Goal: Task Accomplishment & Management: Manage account settings

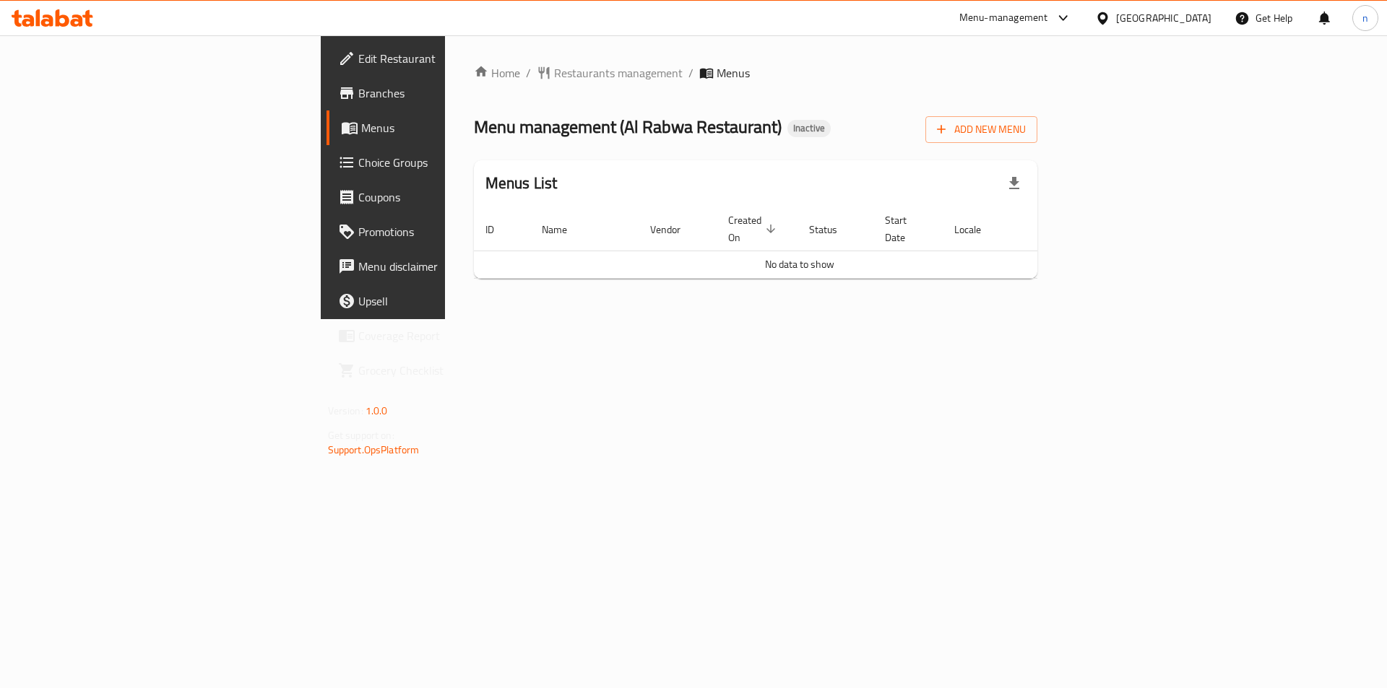
click at [716, 75] on span "Menus" at bounding box center [732, 72] width 33 height 17
click at [1026, 131] on span "Add New Menu" at bounding box center [981, 130] width 89 height 18
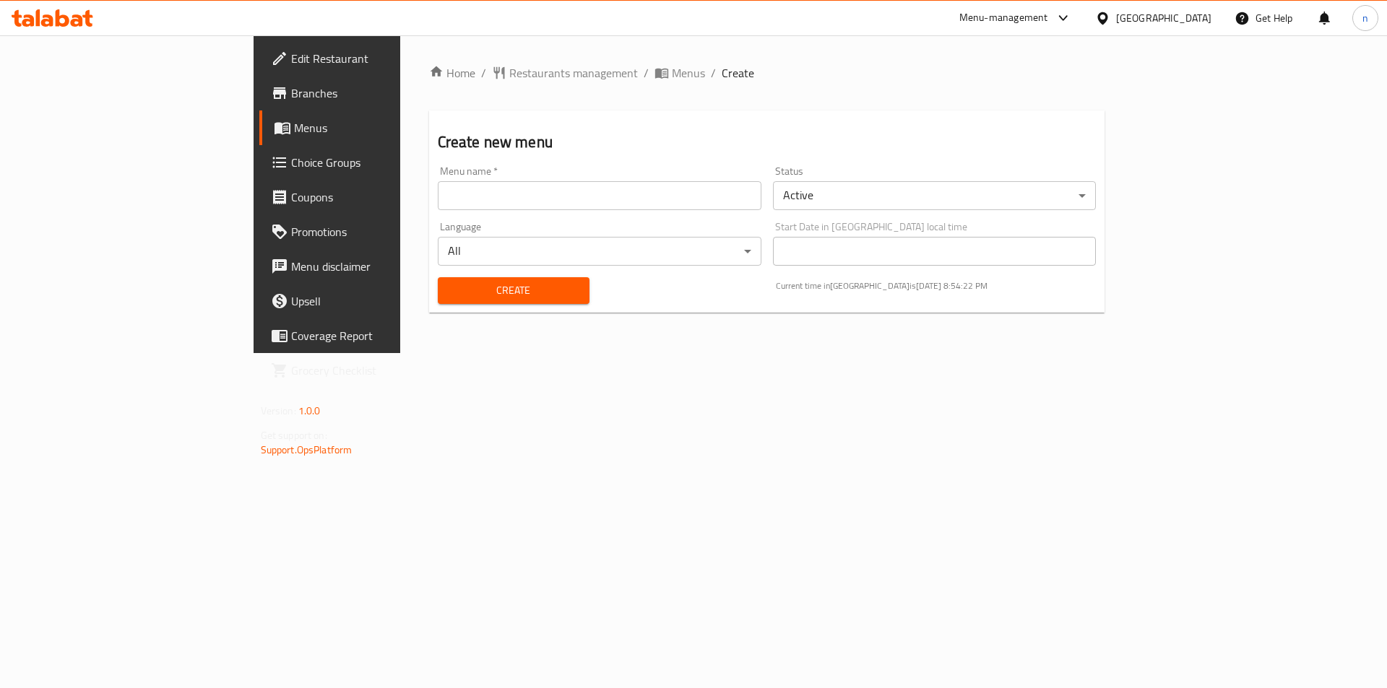
click at [589, 210] on div "Menu name   * Menu name *" at bounding box center [599, 188] width 335 height 56
click at [438, 196] on input "text" at bounding box center [600, 195] width 324 height 29
type input "14/9"
click at [449, 296] on span "Create" at bounding box center [513, 291] width 129 height 18
click at [672, 70] on span "Menus" at bounding box center [688, 72] width 33 height 17
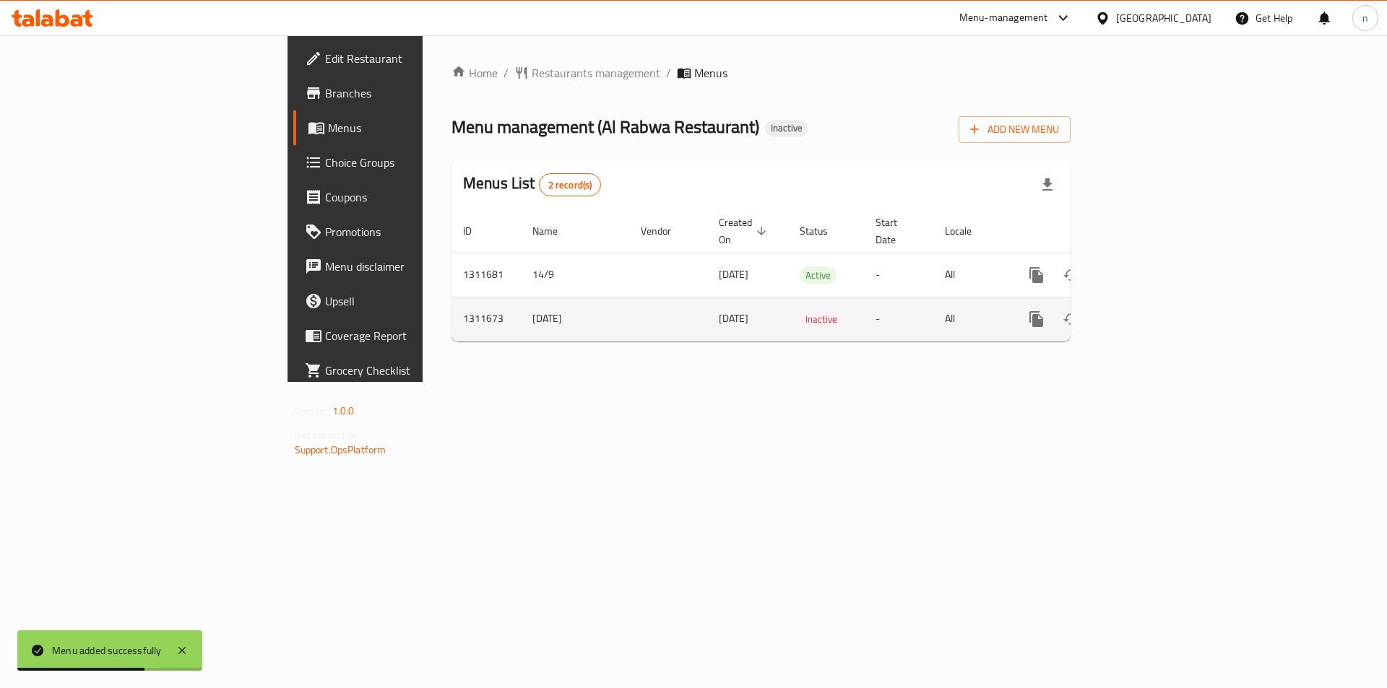
click at [799, 311] on span "Inactive" at bounding box center [820, 319] width 43 height 17
click at [521, 298] on td "[DATE]" at bounding box center [575, 319] width 108 height 44
click at [1149, 311] on icon "enhanced table" at bounding box center [1140, 319] width 17 height 17
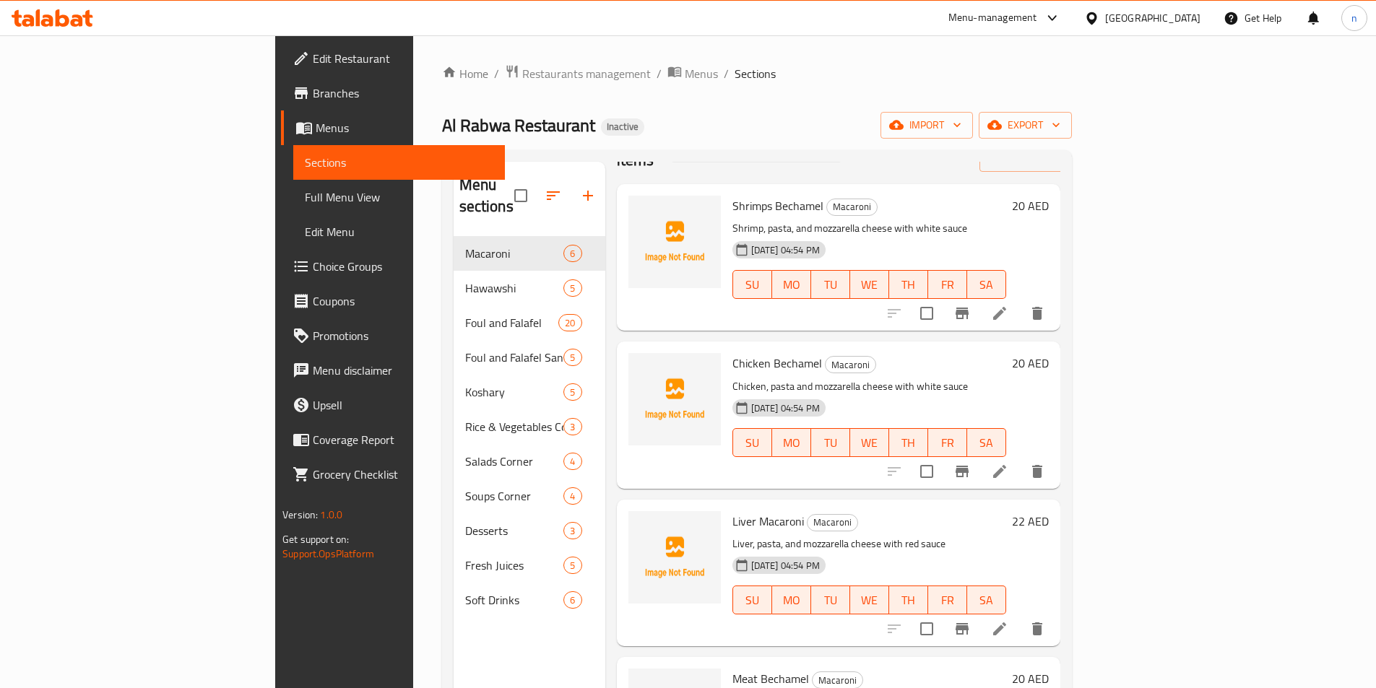
scroll to position [72, 0]
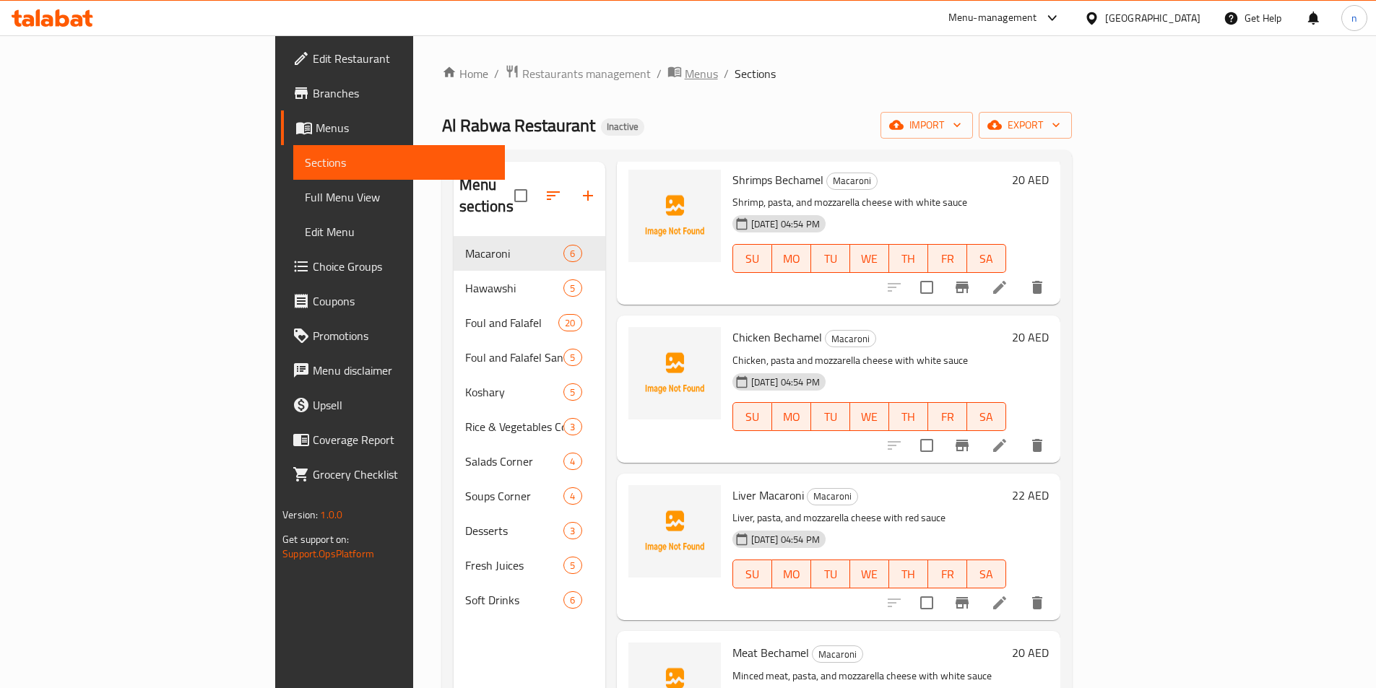
click at [685, 75] on span "Menus" at bounding box center [701, 73] width 33 height 17
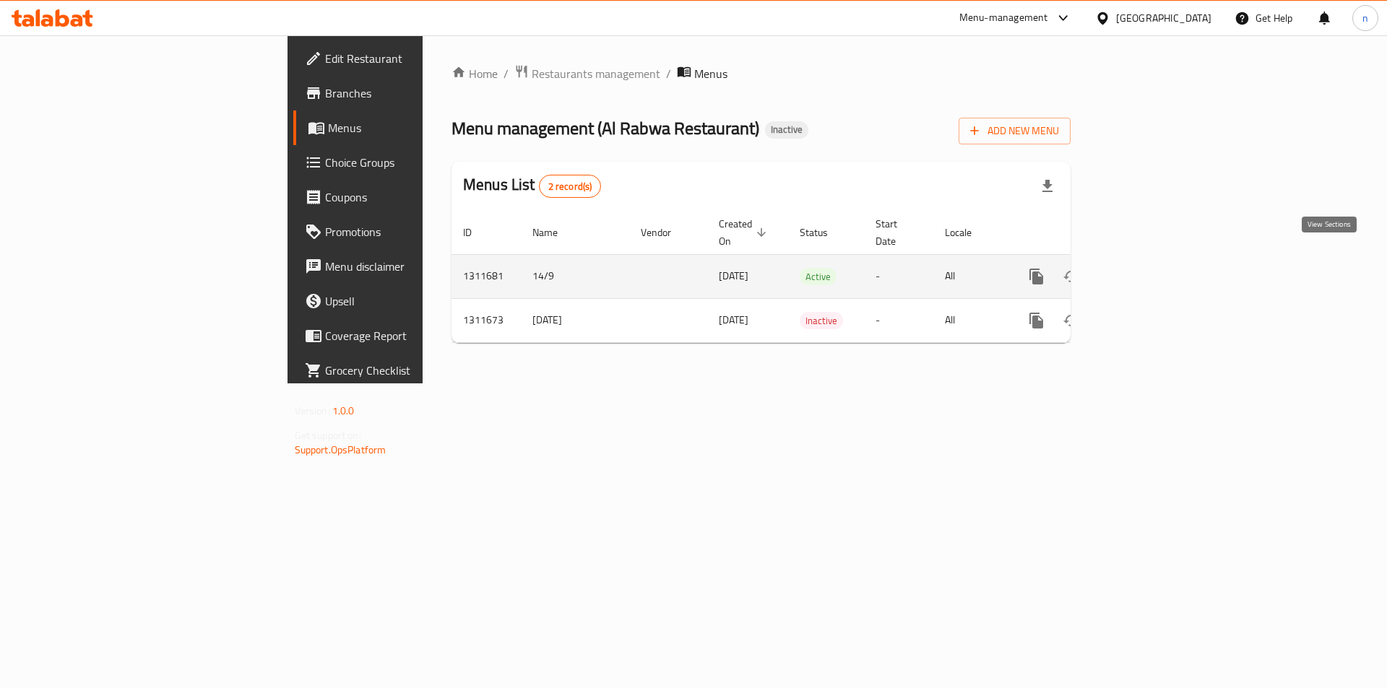
click at [1114, 268] on icon "enhanced table" at bounding box center [1105, 276] width 17 height 17
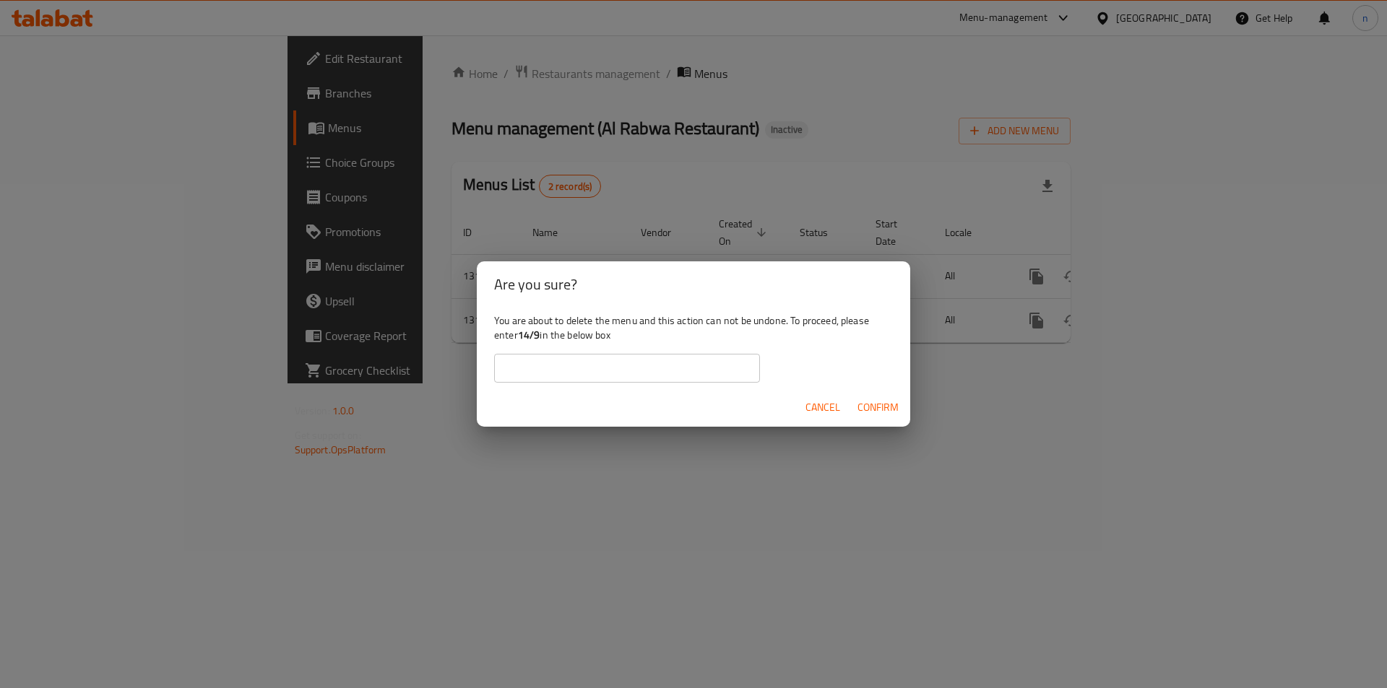
click at [627, 359] on input "text" at bounding box center [627, 368] width 266 height 29
type input "14/9"
click at [863, 405] on span "Confirm" at bounding box center [877, 408] width 41 height 18
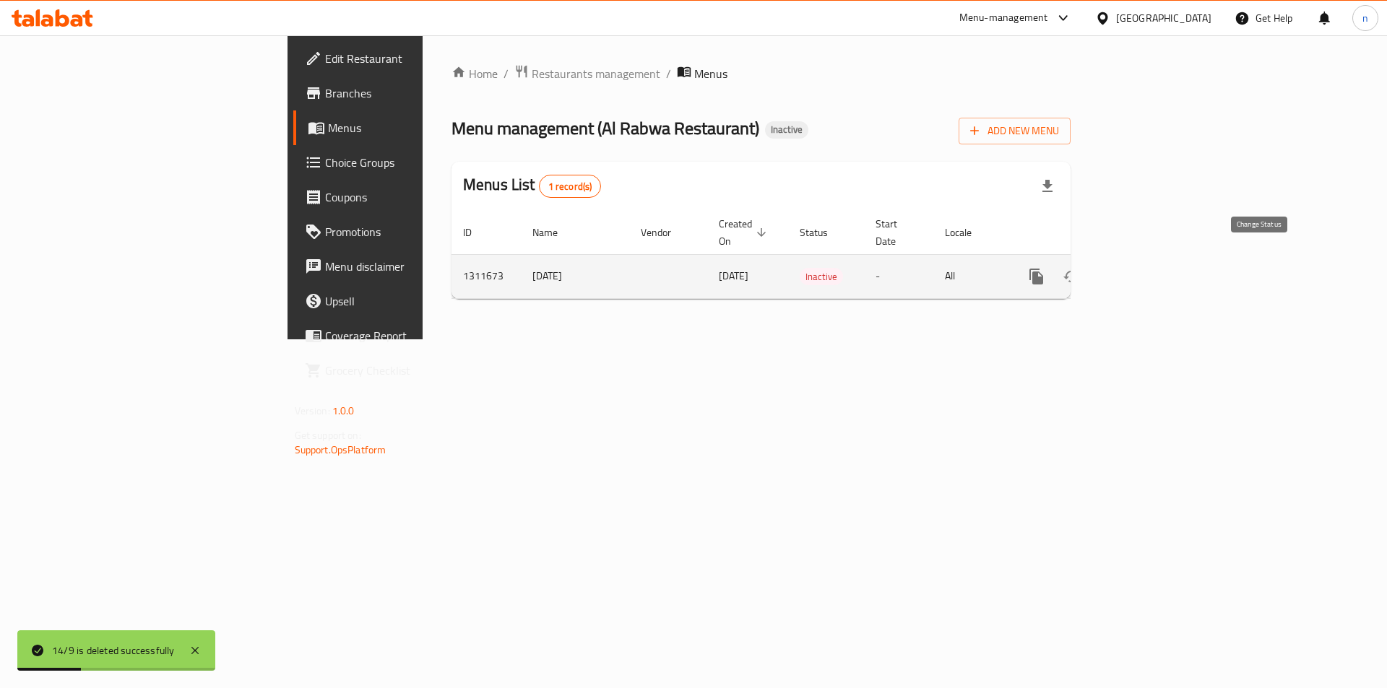
click at [1080, 268] on icon "enhanced table" at bounding box center [1070, 276] width 17 height 17
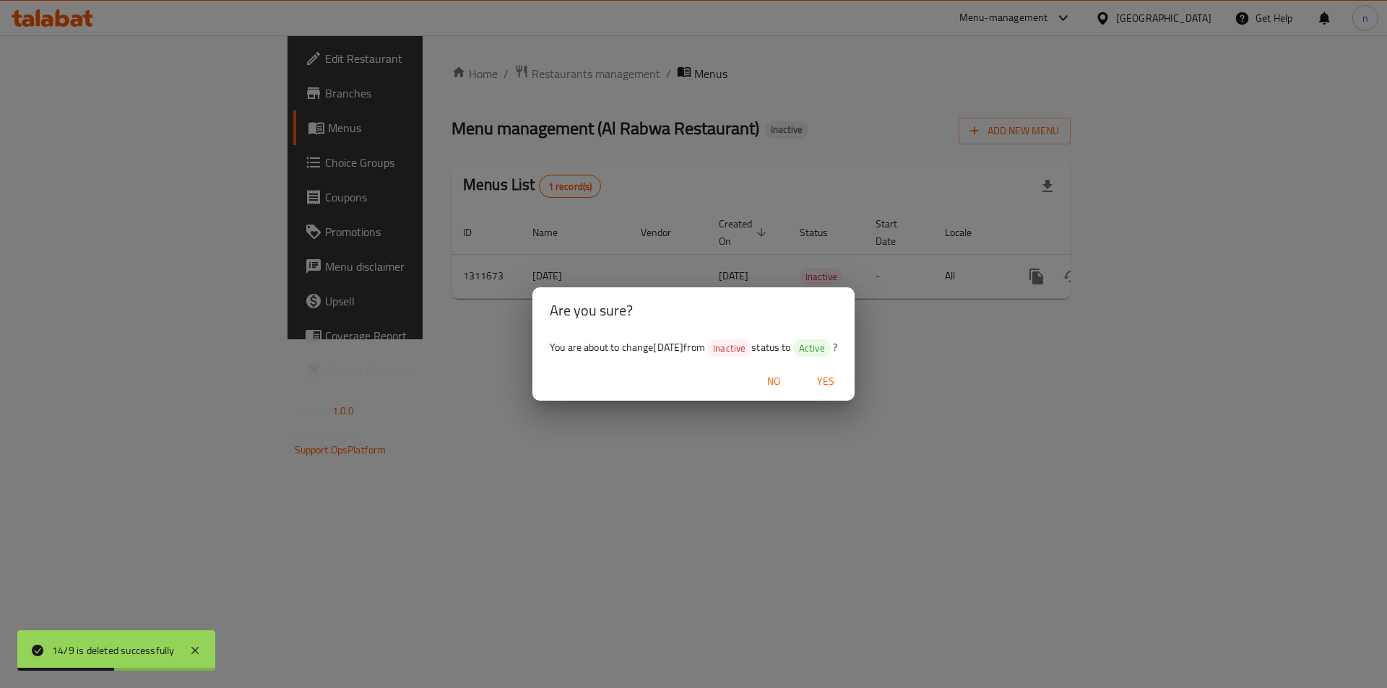
click at [789, 425] on div "Are you sure? You are about to change [DATE] from Inactive status to Active ? N…" at bounding box center [693, 344] width 1387 height 688
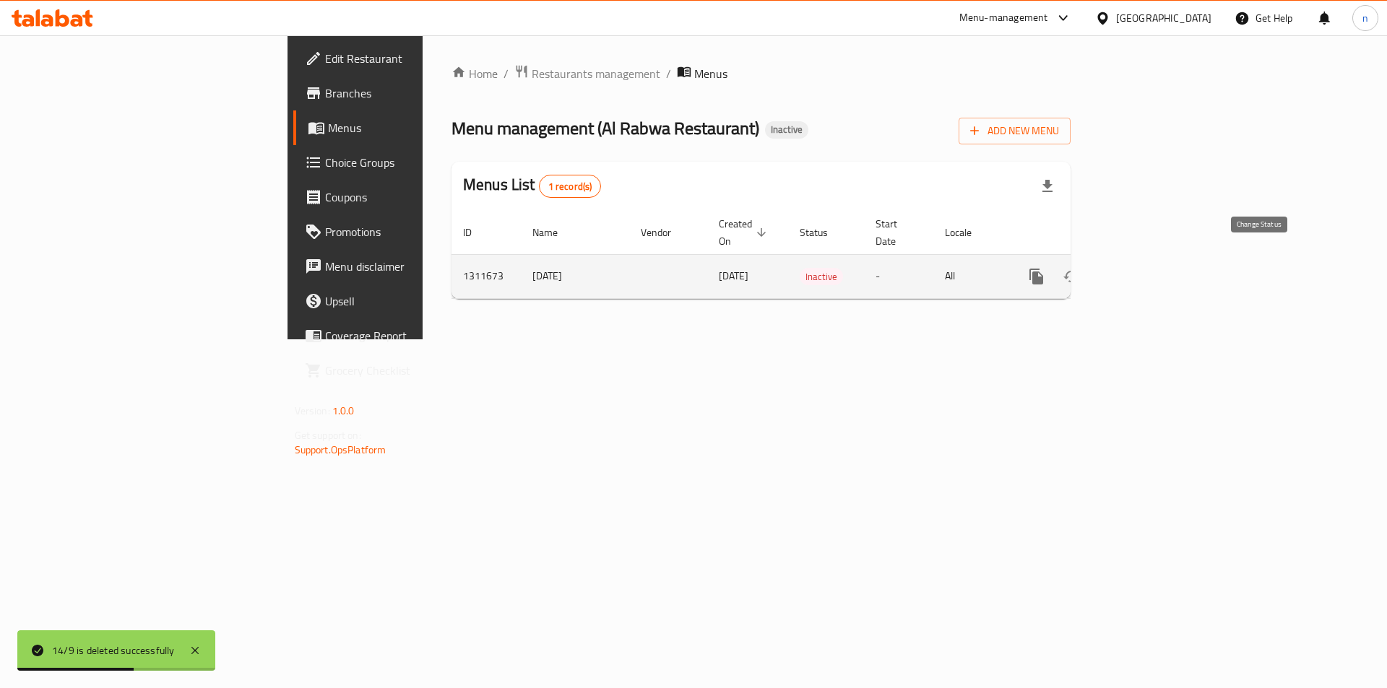
click at [1080, 268] on icon "enhanced table" at bounding box center [1070, 276] width 17 height 17
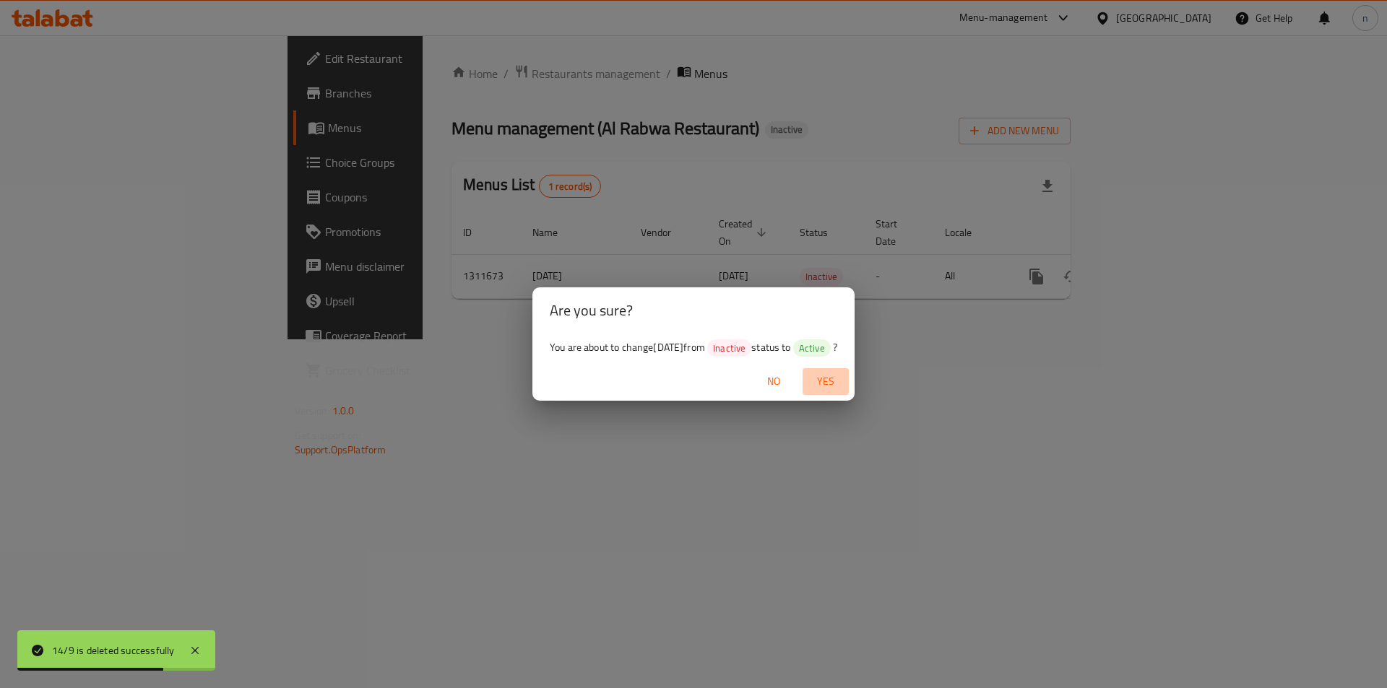
click at [837, 381] on span "Yes" at bounding box center [825, 382] width 35 height 18
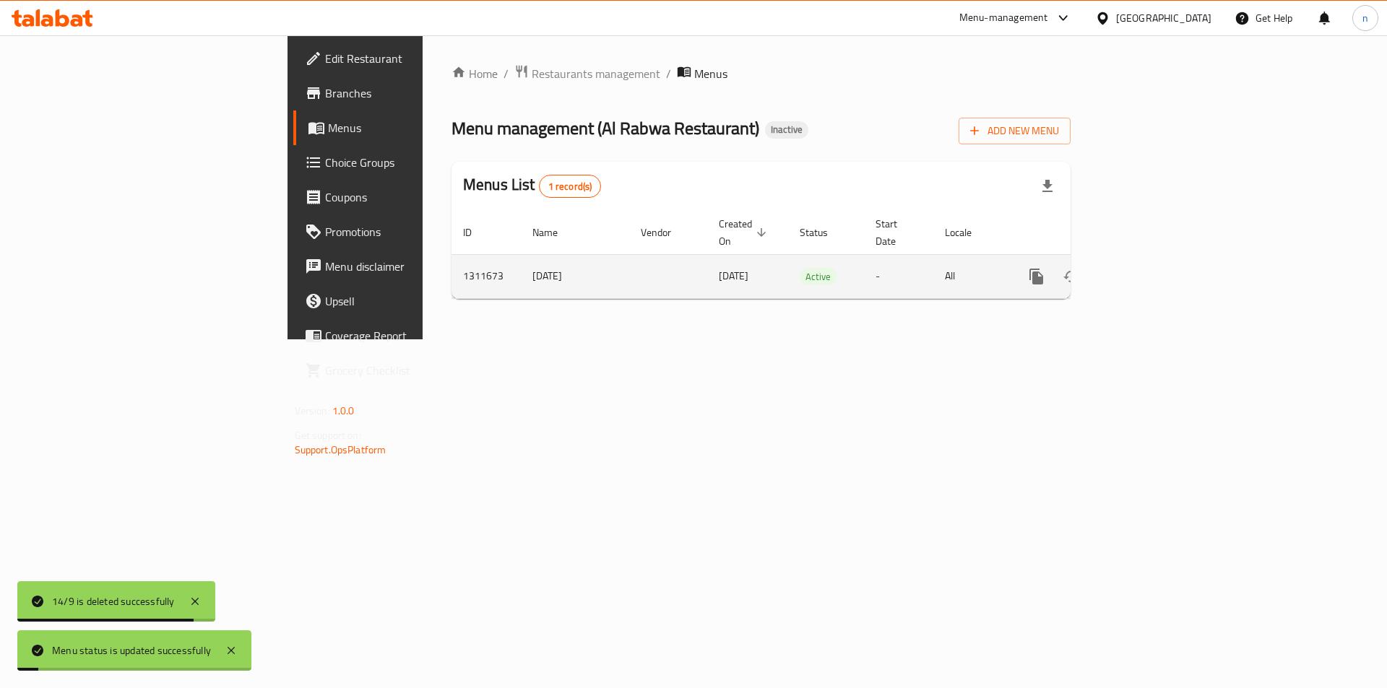
click at [1149, 268] on icon "enhanced table" at bounding box center [1140, 276] width 17 height 17
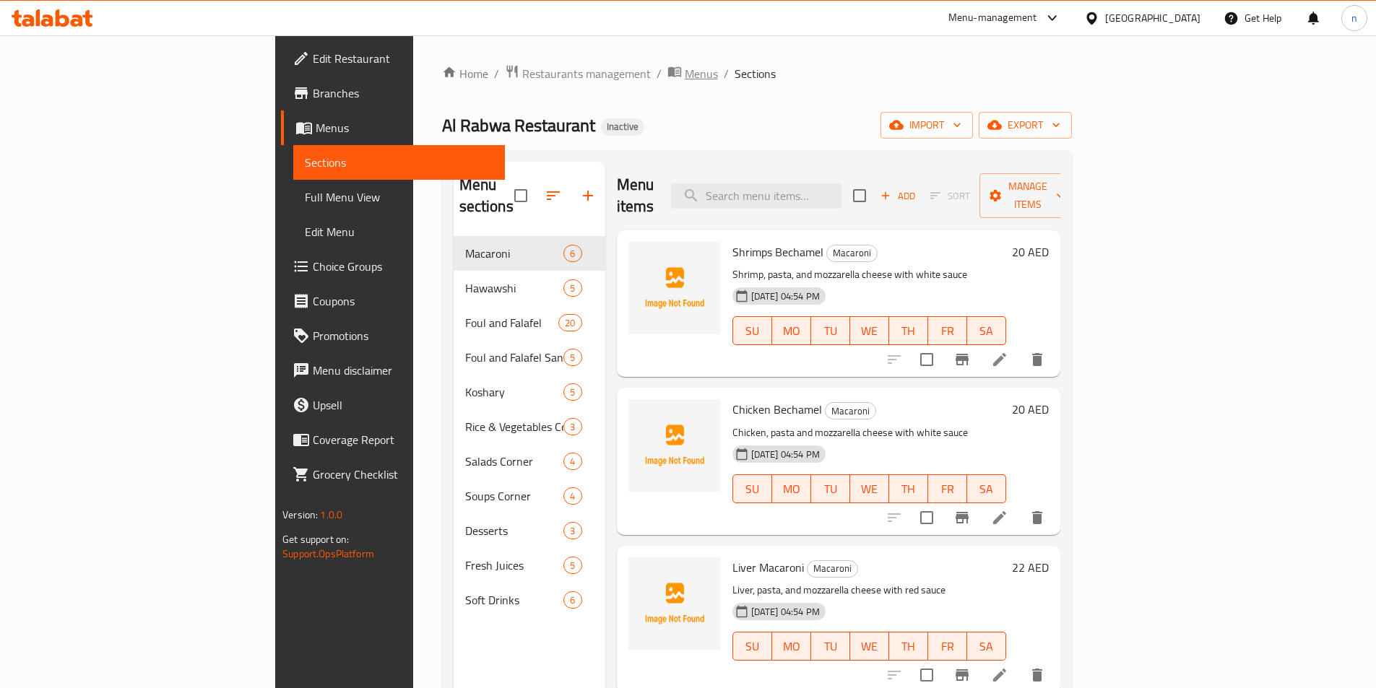
click at [685, 77] on span "Menus" at bounding box center [701, 73] width 33 height 17
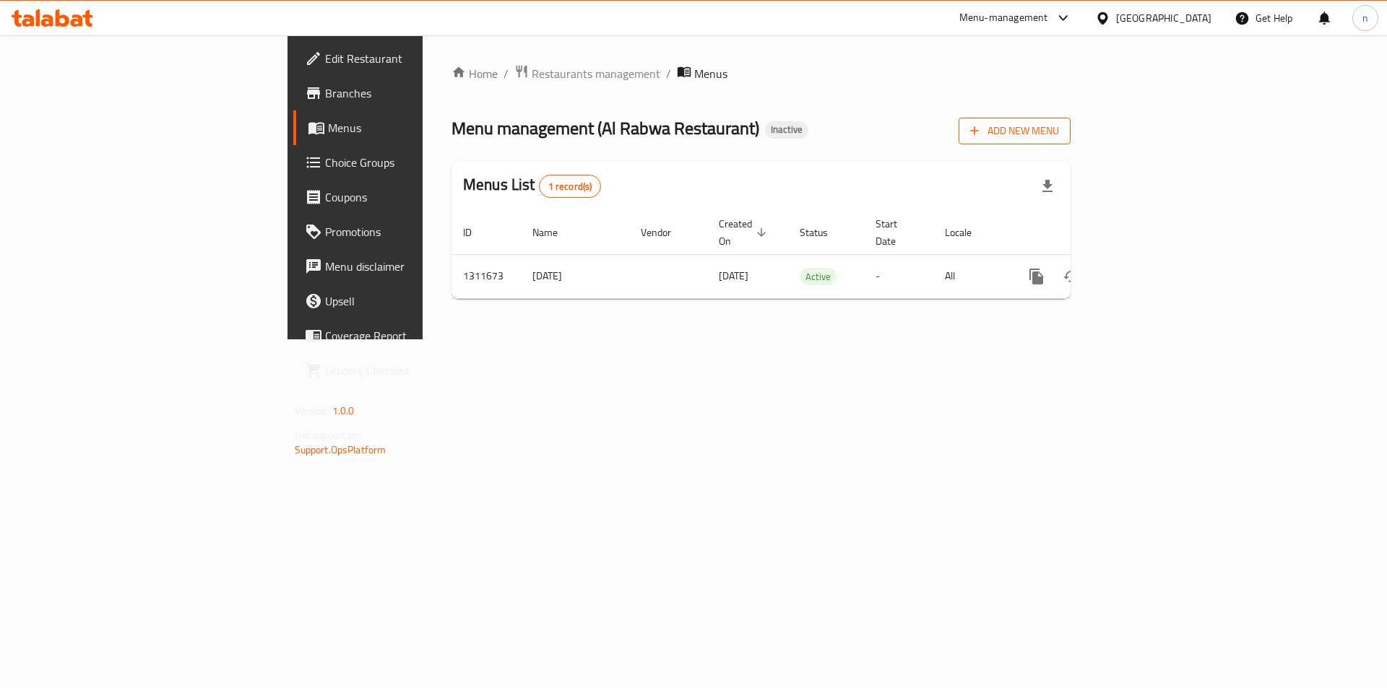
click at [981, 135] on icon "button" at bounding box center [974, 130] width 14 height 14
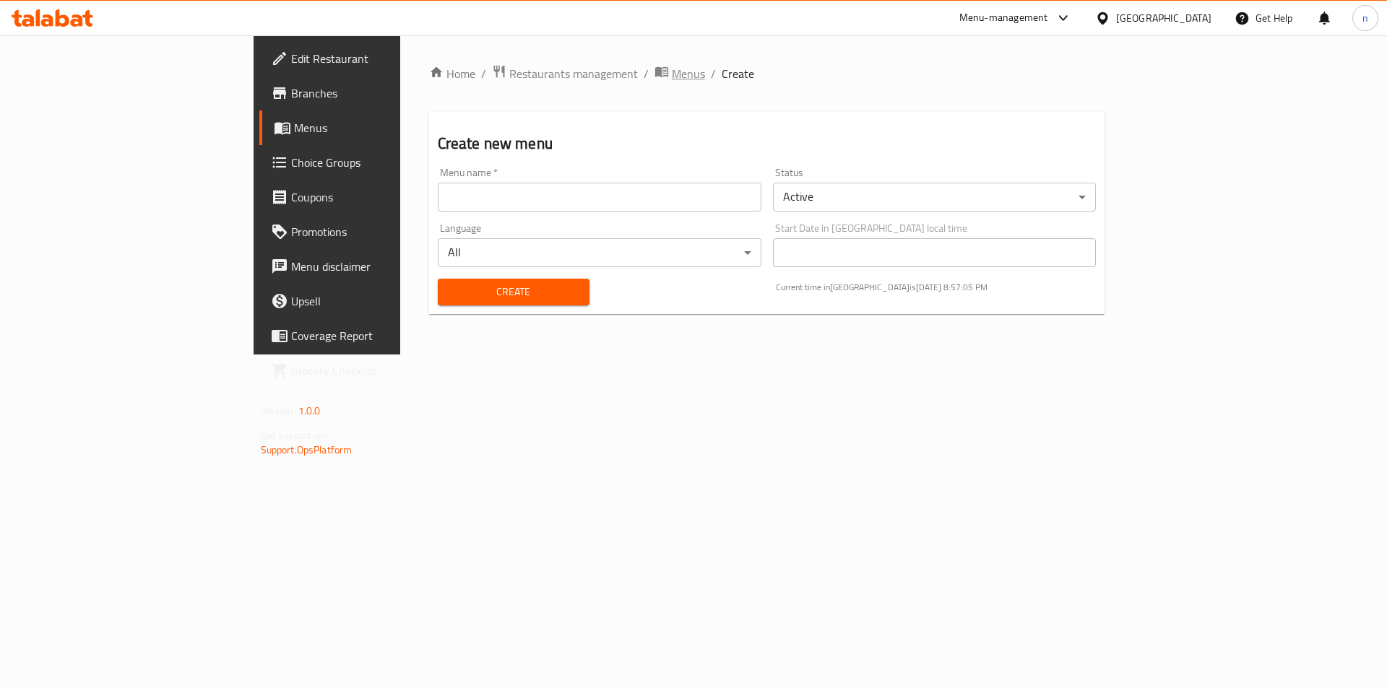
click at [672, 76] on span "Menus" at bounding box center [688, 73] width 33 height 17
click at [672, 73] on span "Menus" at bounding box center [688, 73] width 33 height 17
click at [672, 72] on span "Menus" at bounding box center [688, 73] width 33 height 17
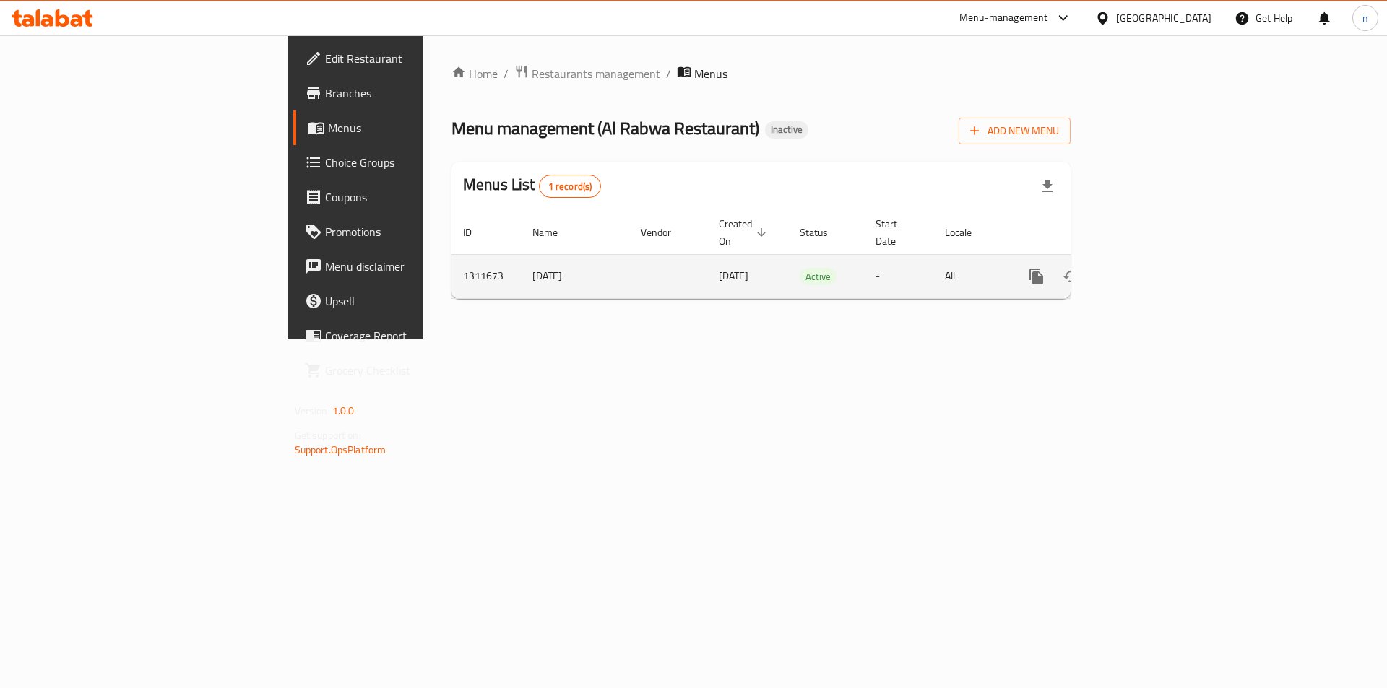
click at [1158, 261] on link "enhanced table" at bounding box center [1140, 276] width 35 height 35
click at [1149, 268] on icon "enhanced table" at bounding box center [1140, 276] width 17 height 17
click at [799, 268] on div "Active" at bounding box center [817, 276] width 37 height 17
click at [719, 266] on span "[DATE]" at bounding box center [734, 275] width 30 height 19
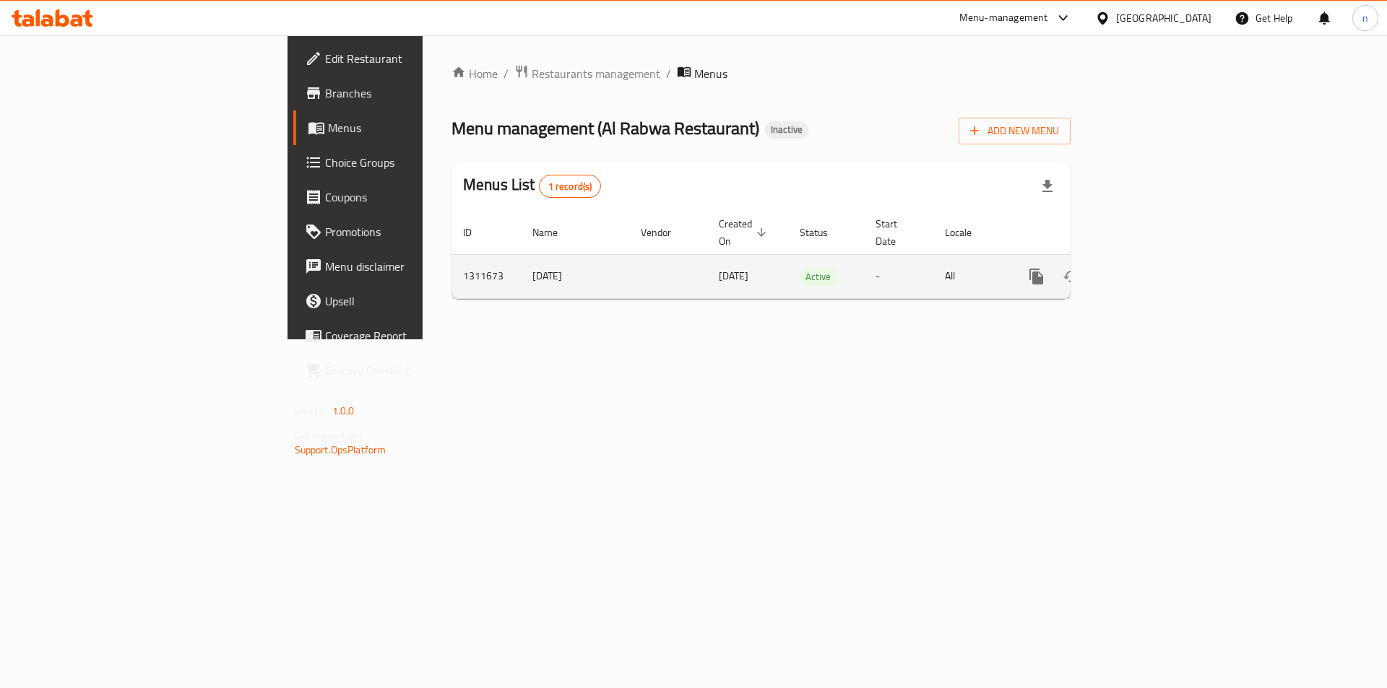
click at [719, 266] on span "[DATE]" at bounding box center [734, 275] width 30 height 19
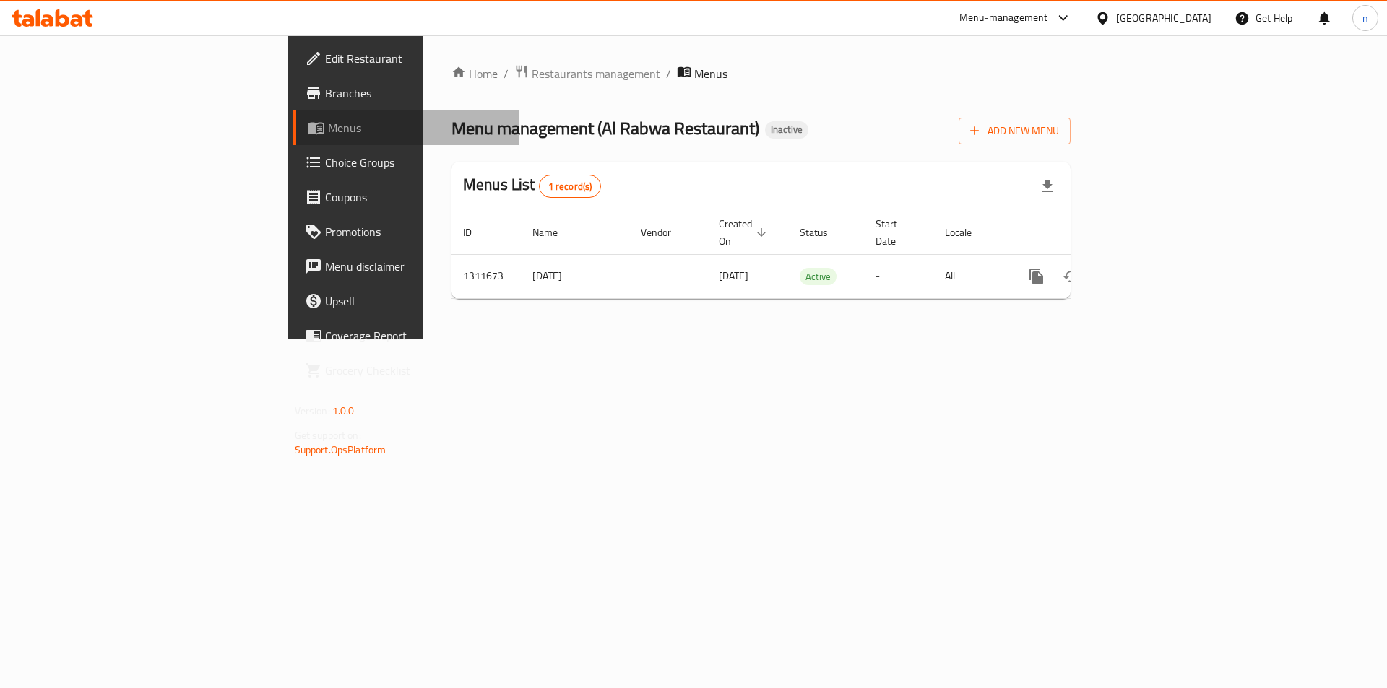
click at [328, 119] on span "Menus" at bounding box center [418, 127] width 180 height 17
click at [293, 105] on link "Branches" at bounding box center [406, 93] width 226 height 35
click at [677, 81] on span "breadcrumb" at bounding box center [685, 73] width 17 height 19
click at [694, 65] on span "Menus" at bounding box center [710, 73] width 33 height 17
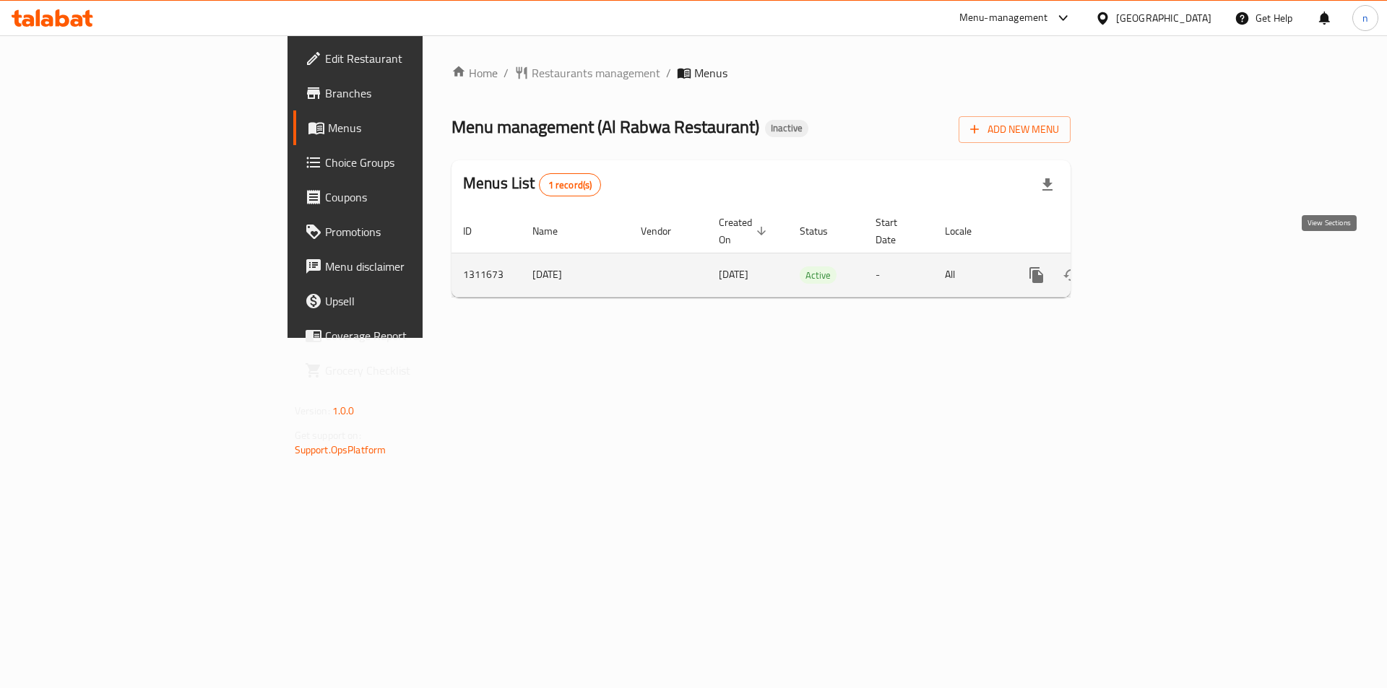
click at [1149, 266] on icon "enhanced table" at bounding box center [1140, 274] width 17 height 17
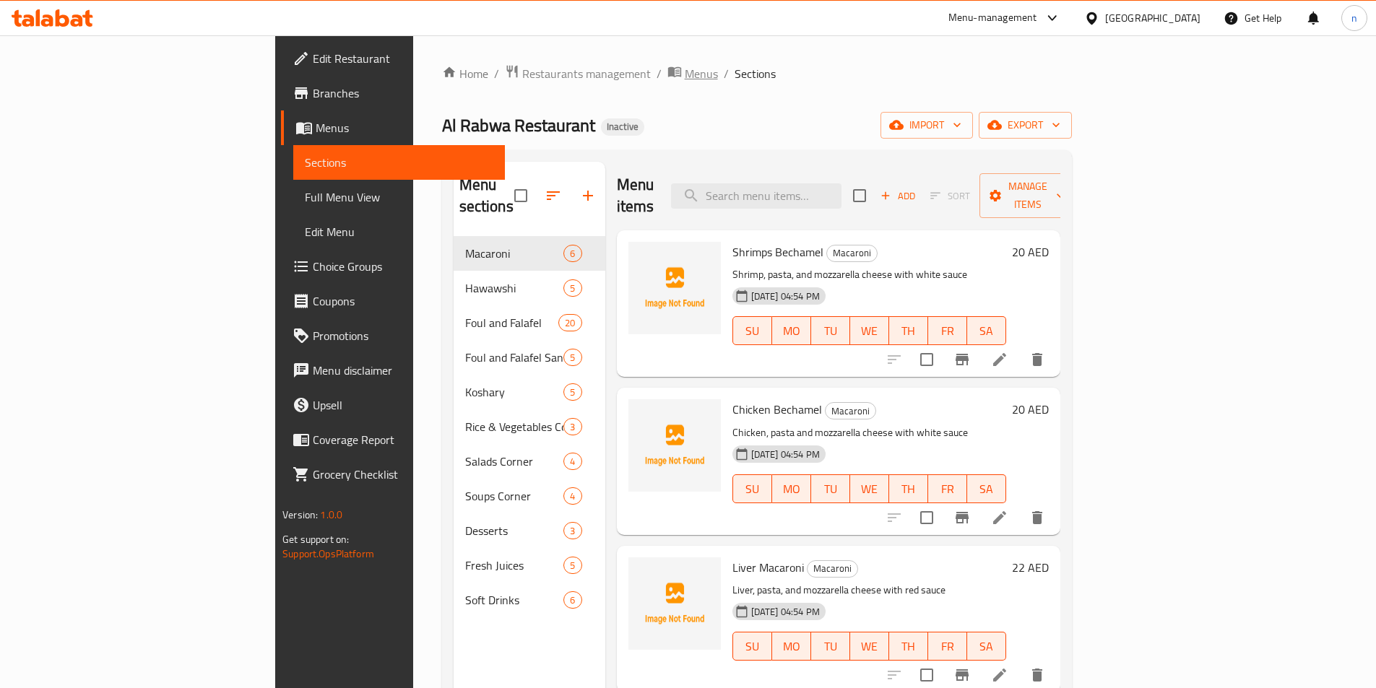
click at [685, 69] on span "Menus" at bounding box center [701, 73] width 33 height 17
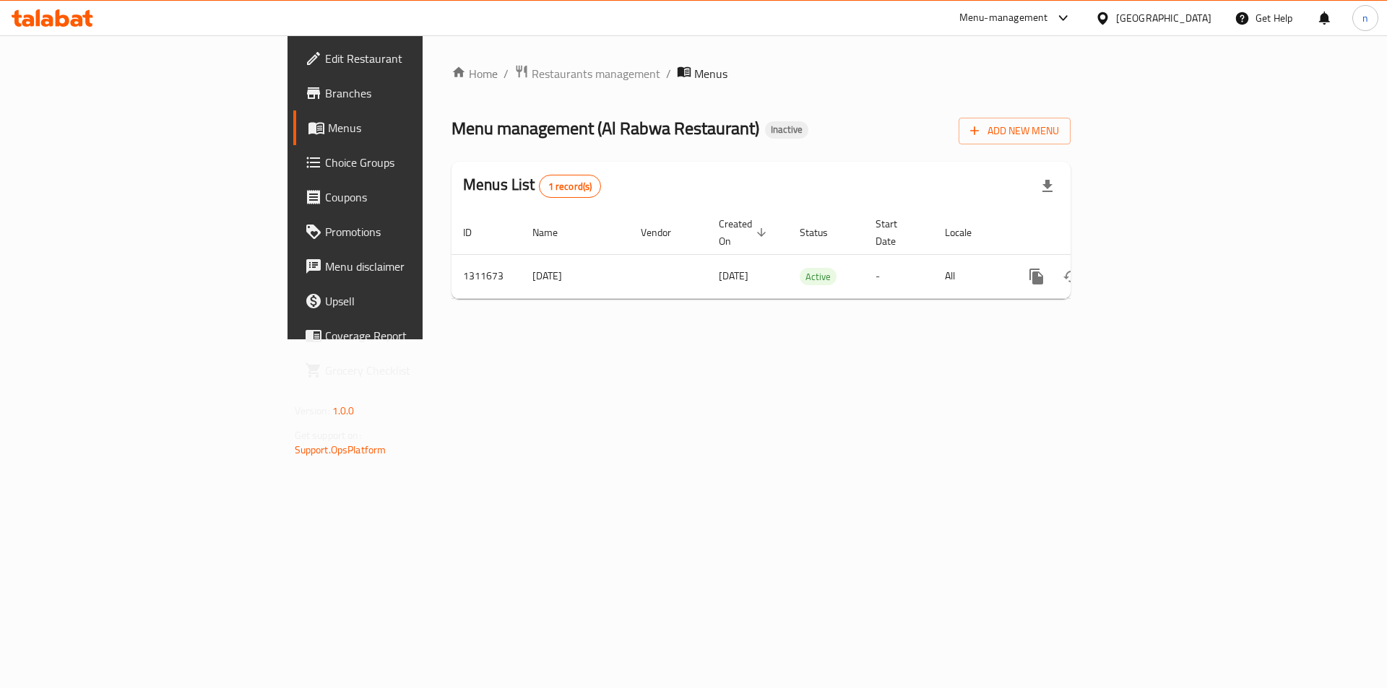
click at [1070, 117] on div "Add New Menu" at bounding box center [1014, 128] width 112 height 32
click at [1059, 123] on span "Add New Menu" at bounding box center [1014, 131] width 89 height 18
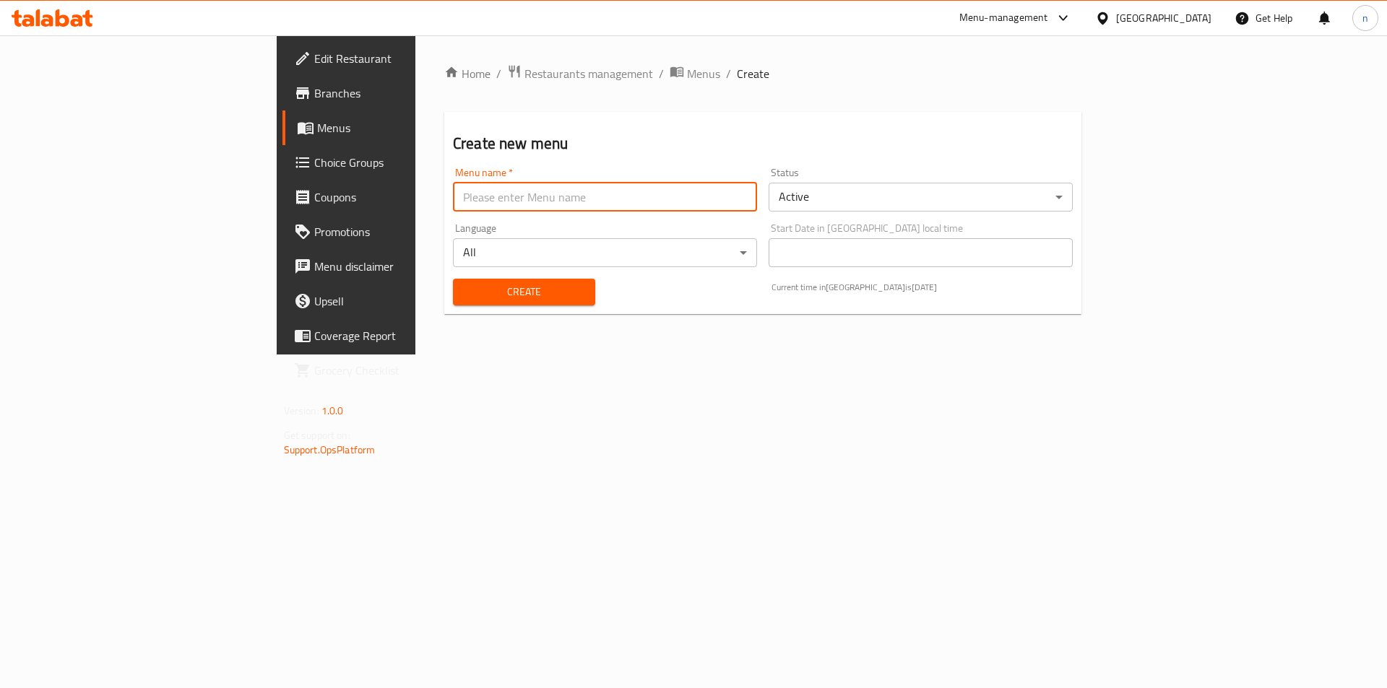
click at [453, 205] on input "text" at bounding box center [605, 197] width 304 height 29
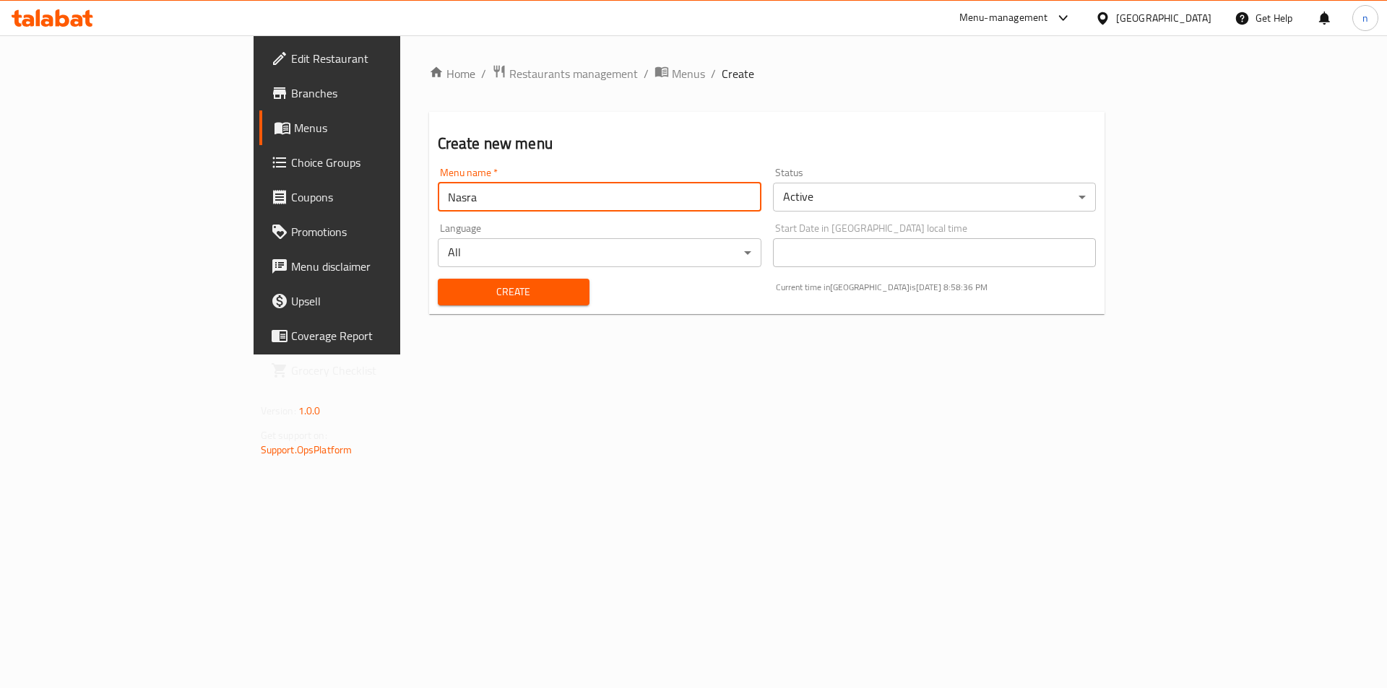
type input "Nasra"
click at [449, 298] on span "Create" at bounding box center [513, 292] width 129 height 18
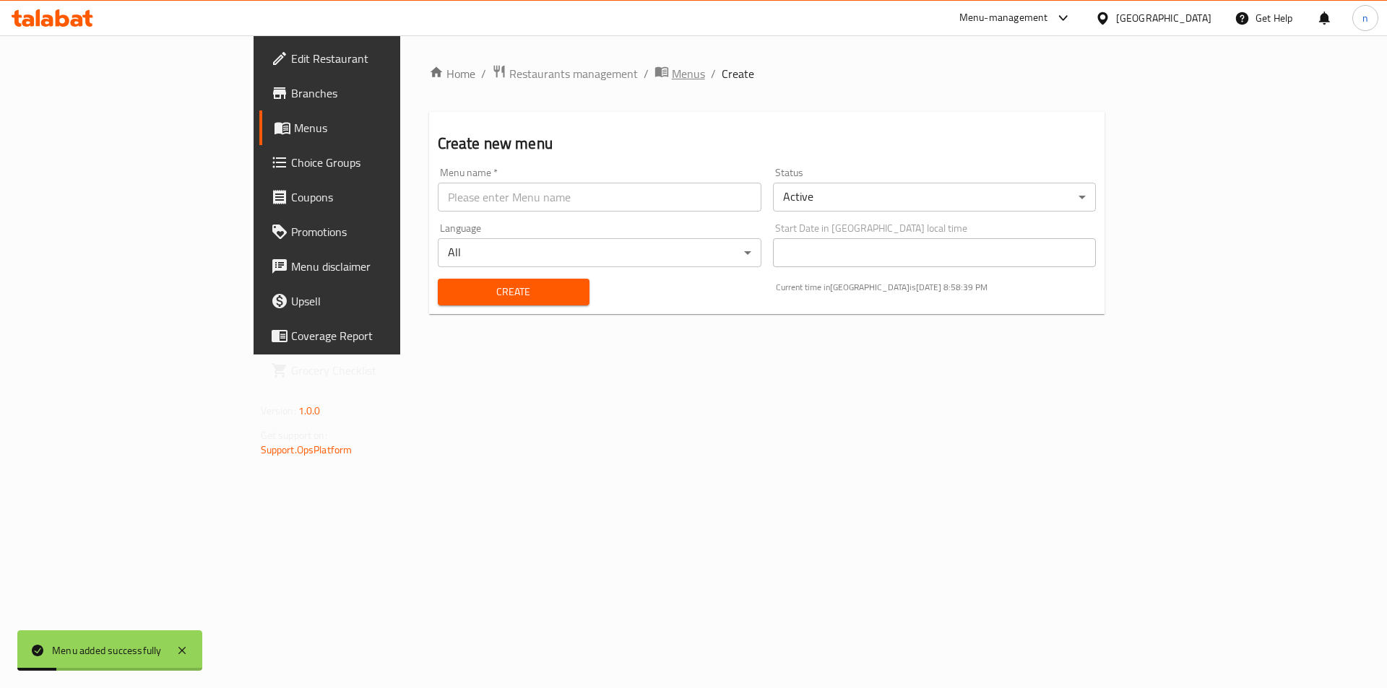
click at [672, 74] on span "Menus" at bounding box center [688, 73] width 33 height 17
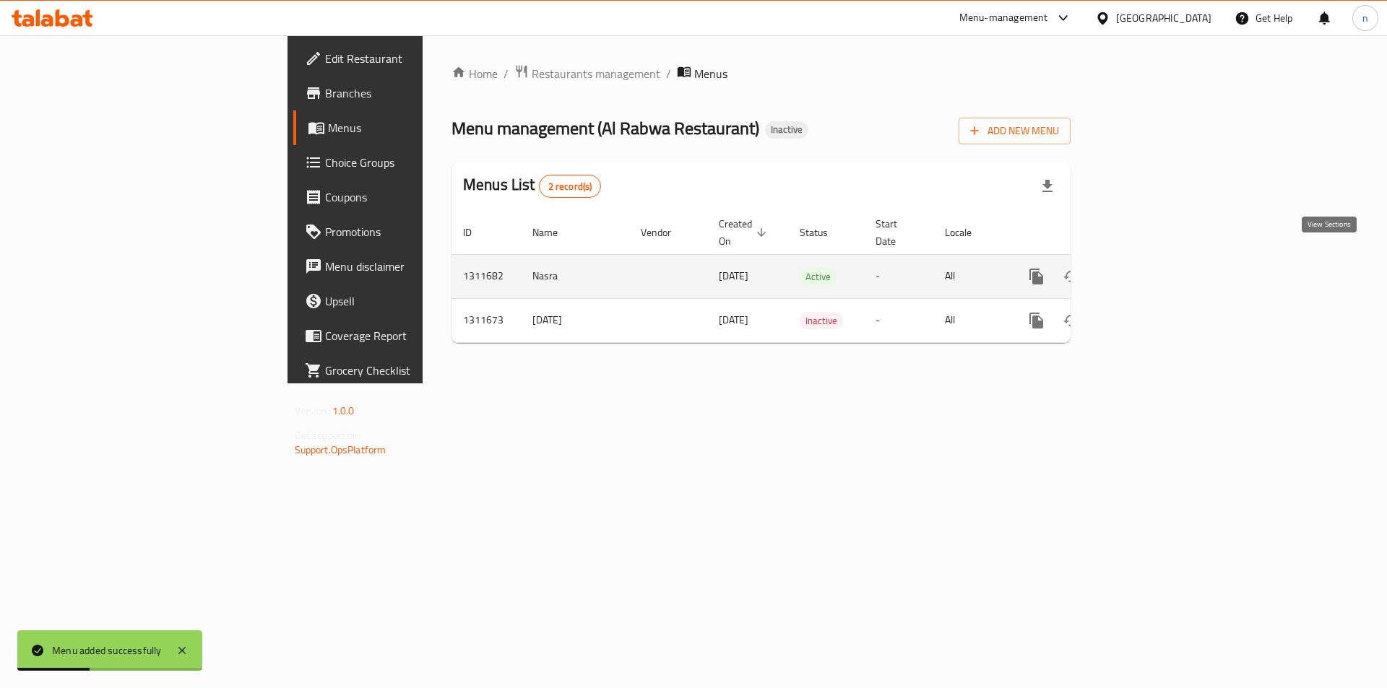
click at [1149, 268] on icon "enhanced table" at bounding box center [1140, 276] width 17 height 17
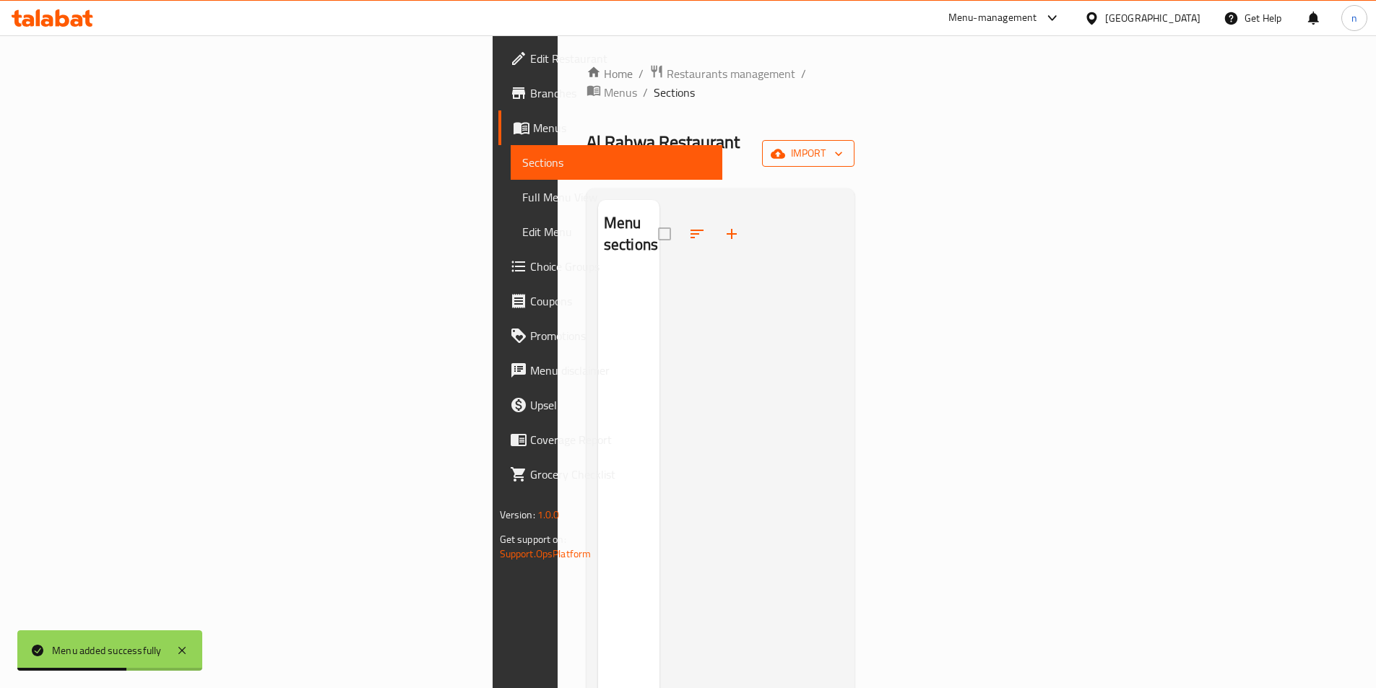
click at [843, 144] on span "import" at bounding box center [807, 153] width 69 height 18
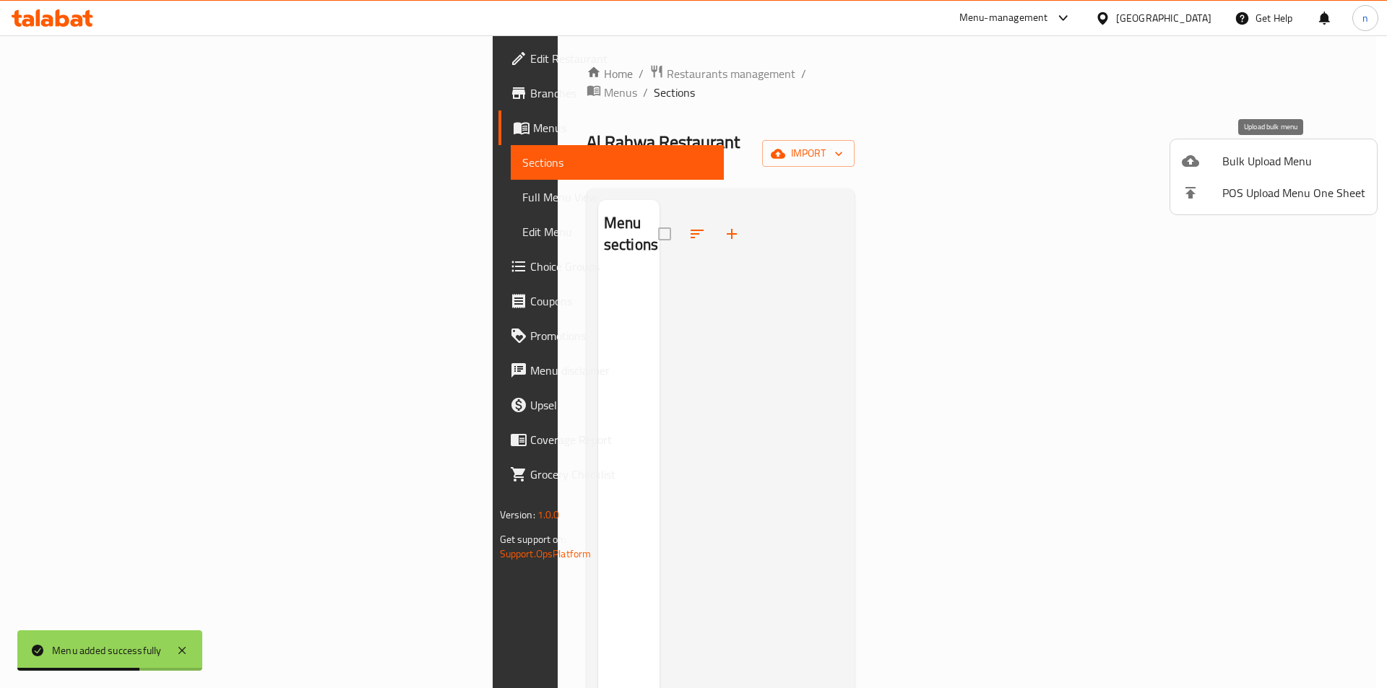
click at [1244, 160] on span "Bulk Upload Menu" at bounding box center [1293, 160] width 143 height 17
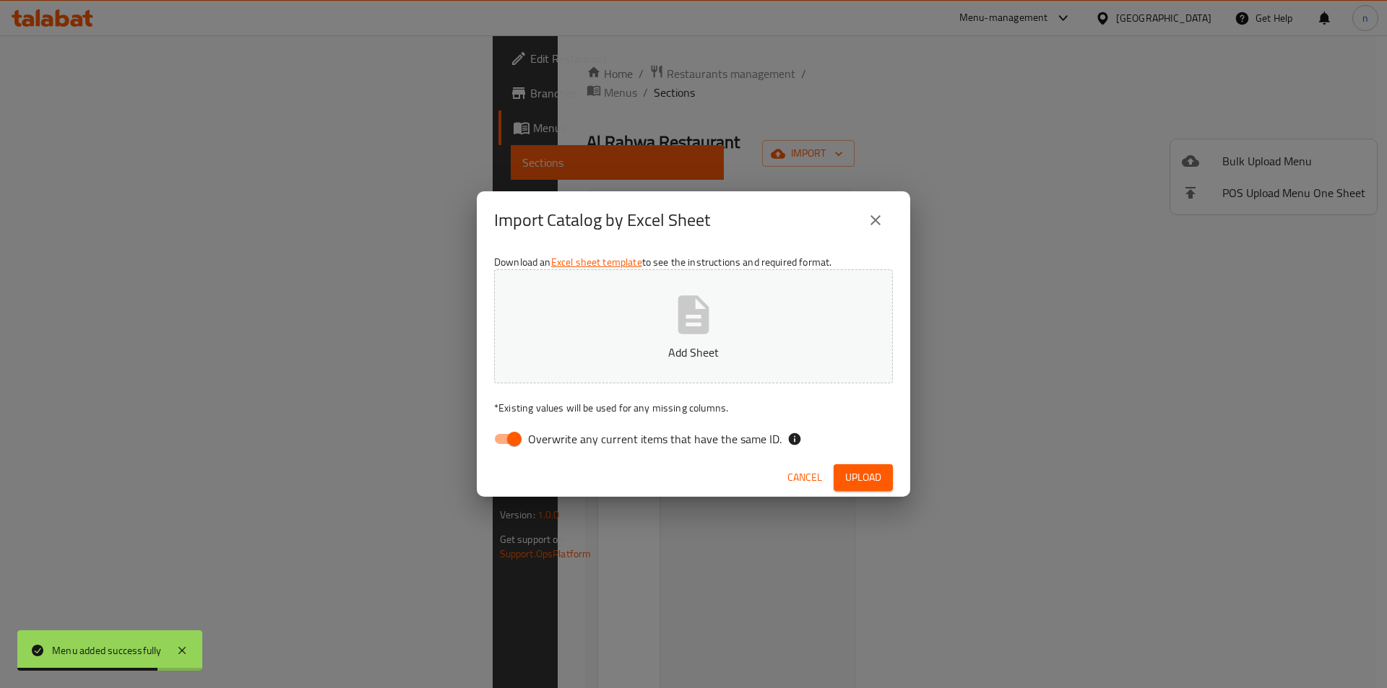
click at [524, 446] on input "Overwrite any current items that have the same ID." at bounding box center [514, 438] width 82 height 27
checkbox input "false"
click at [591, 363] on button "Add Sheet" at bounding box center [693, 326] width 399 height 114
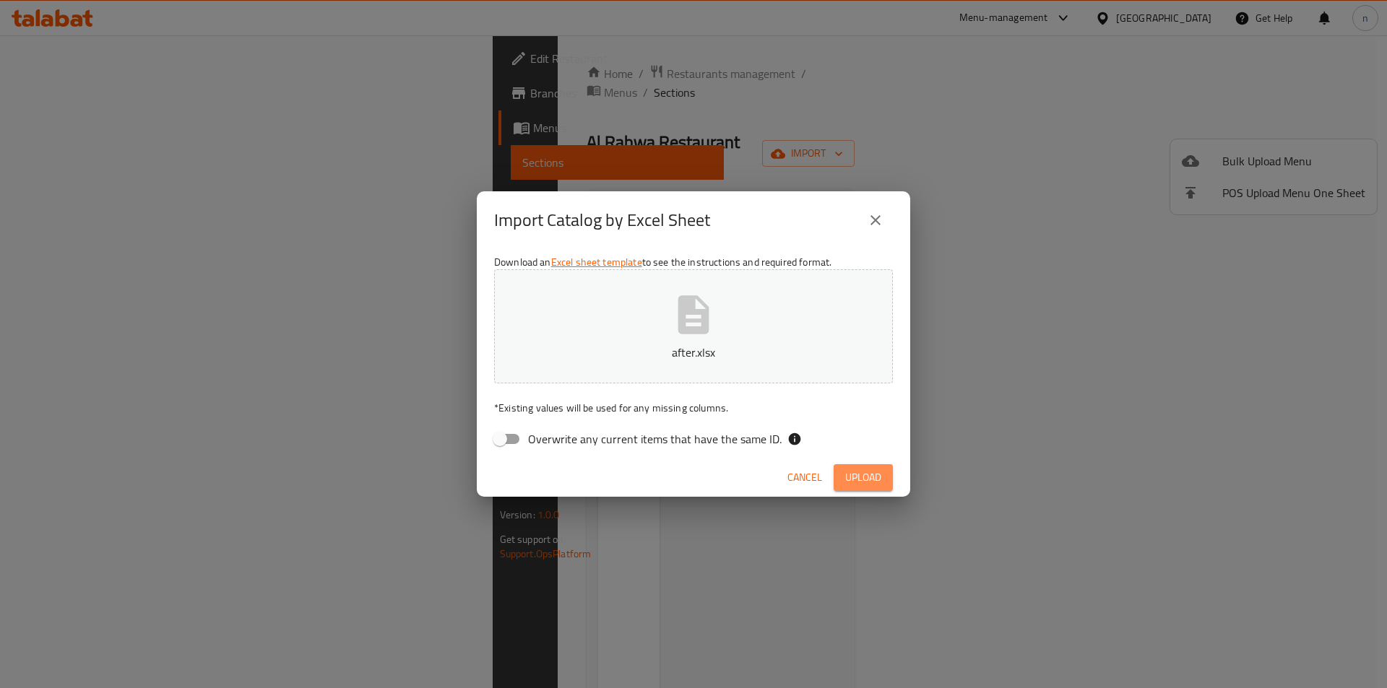
click at [884, 480] on button "Upload" at bounding box center [862, 477] width 59 height 27
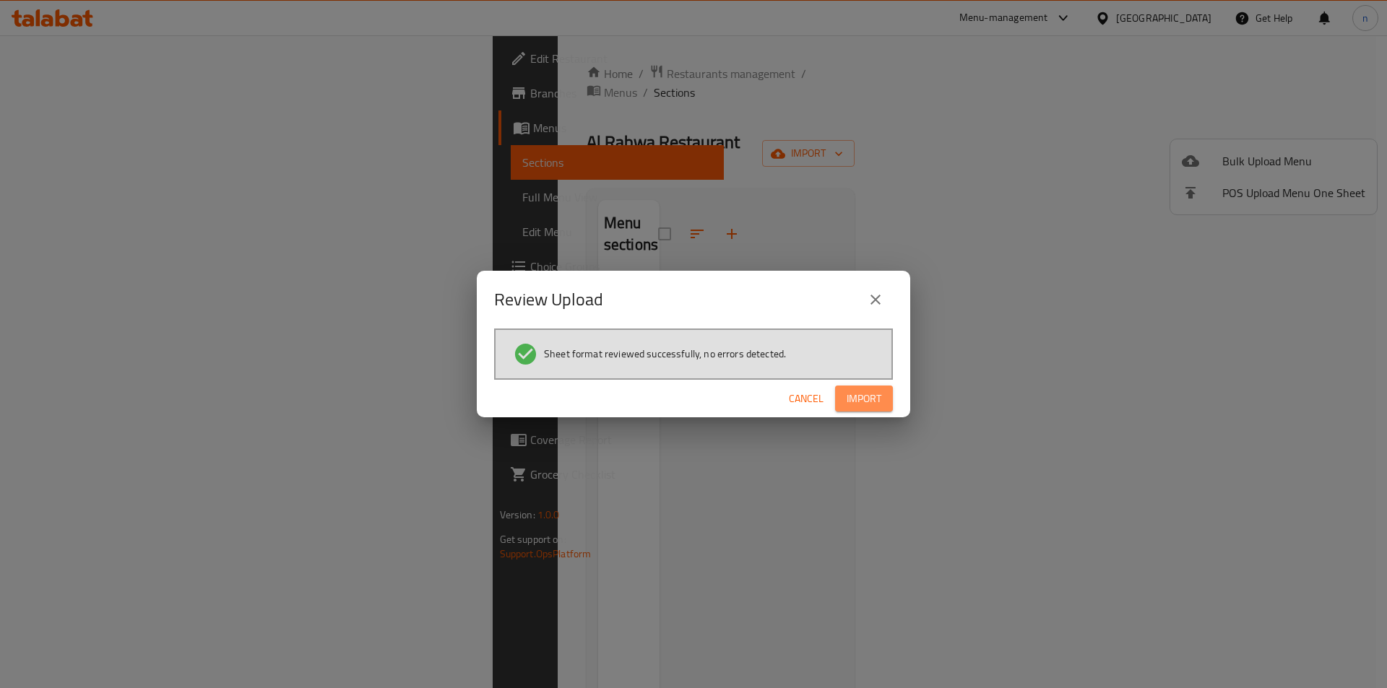
click at [880, 401] on span "Import" at bounding box center [863, 399] width 35 height 18
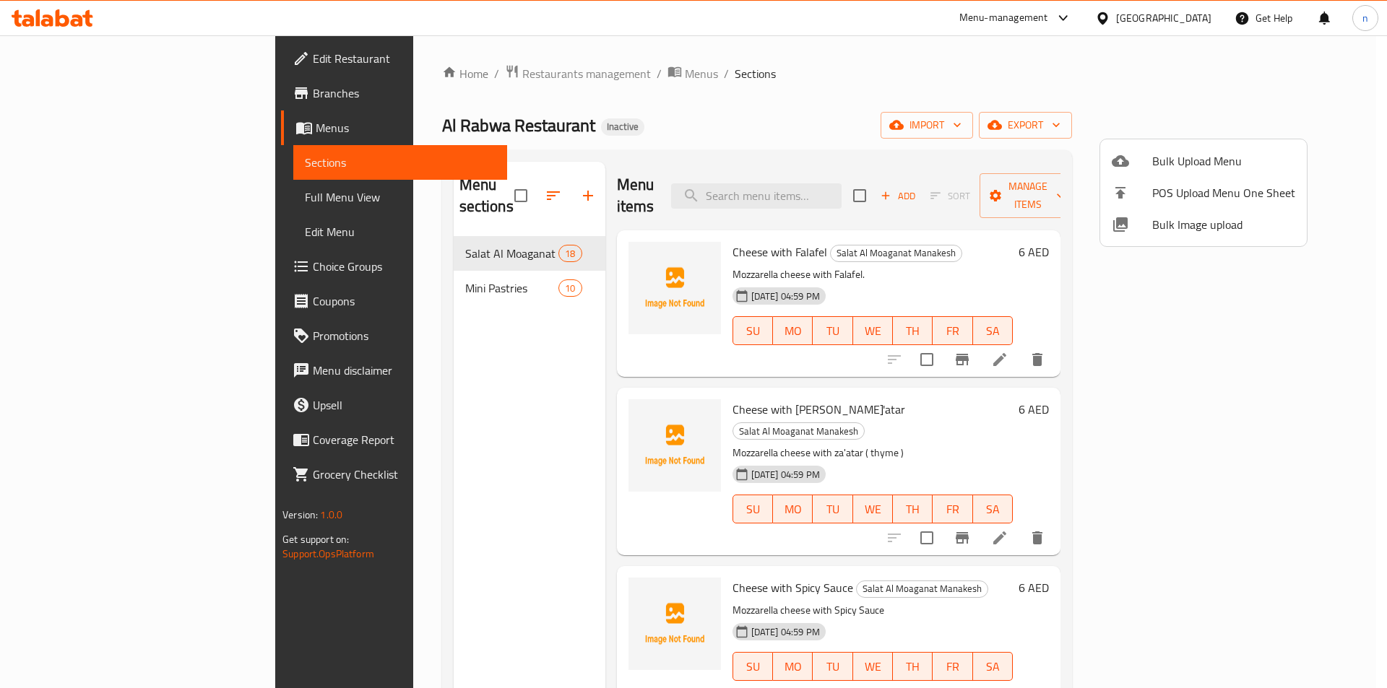
click at [134, 196] on div at bounding box center [693, 344] width 1387 height 688
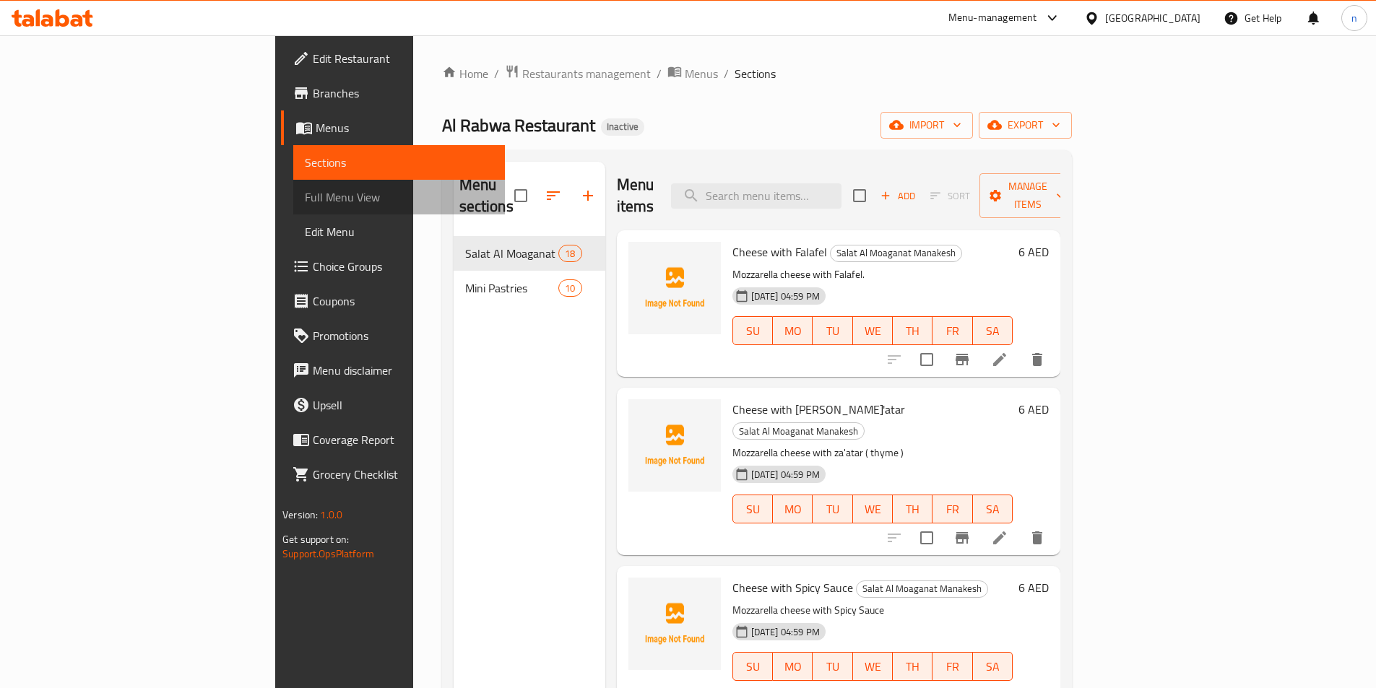
click at [305, 198] on span "Full Menu View" at bounding box center [399, 196] width 188 height 17
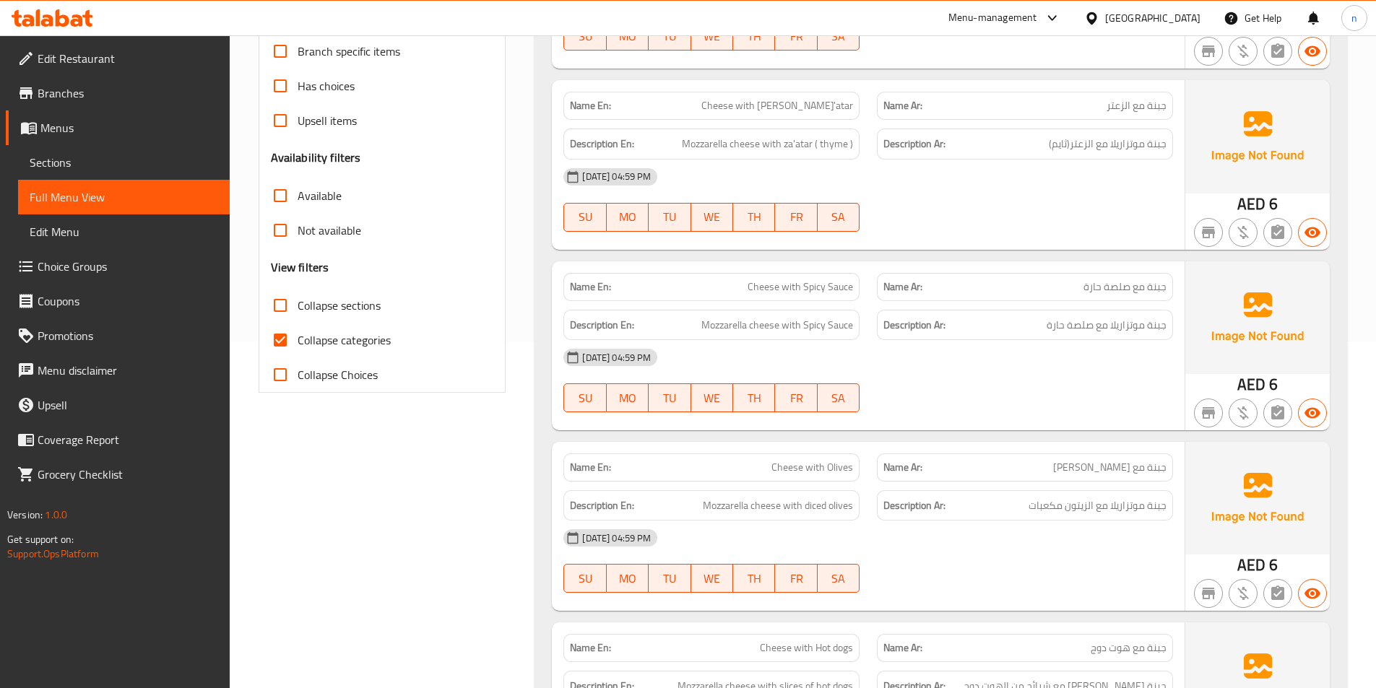
scroll to position [361, 0]
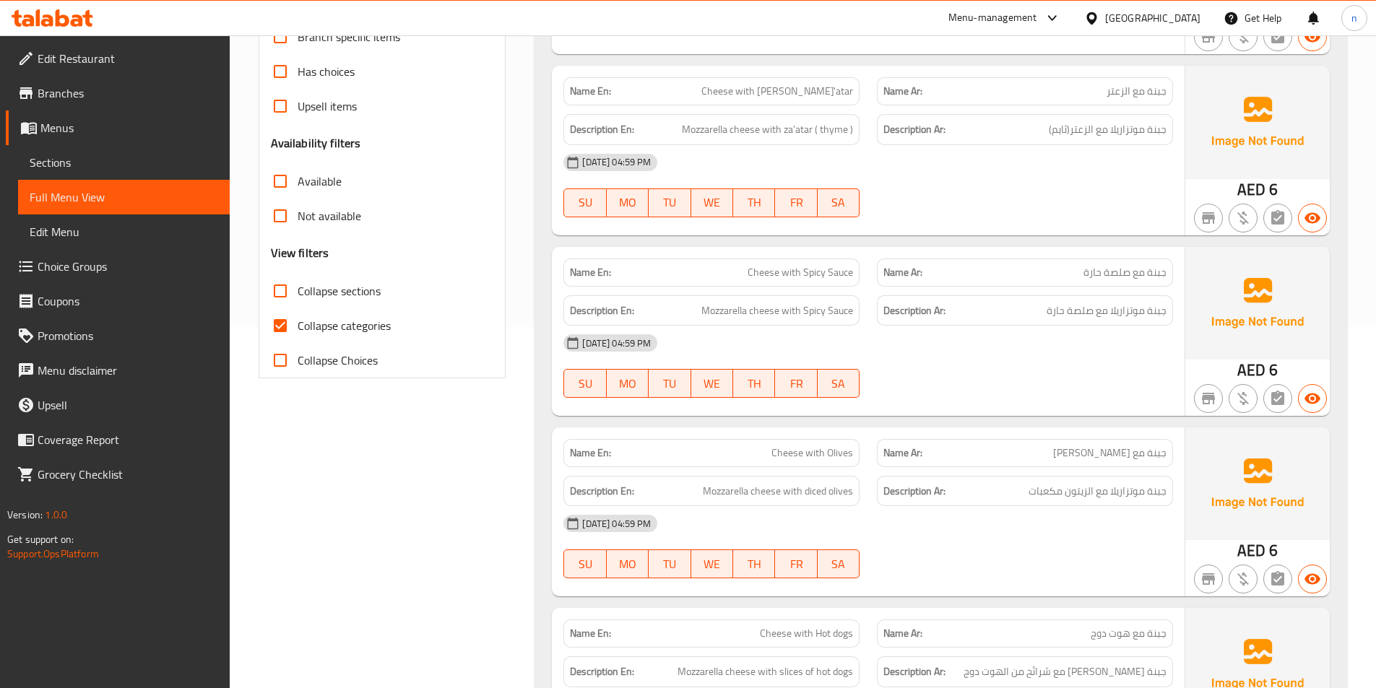
click at [311, 331] on span "Collapse categories" at bounding box center [344, 325] width 93 height 17
click at [298, 331] on input "Collapse categories" at bounding box center [280, 325] width 35 height 35
checkbox input "false"
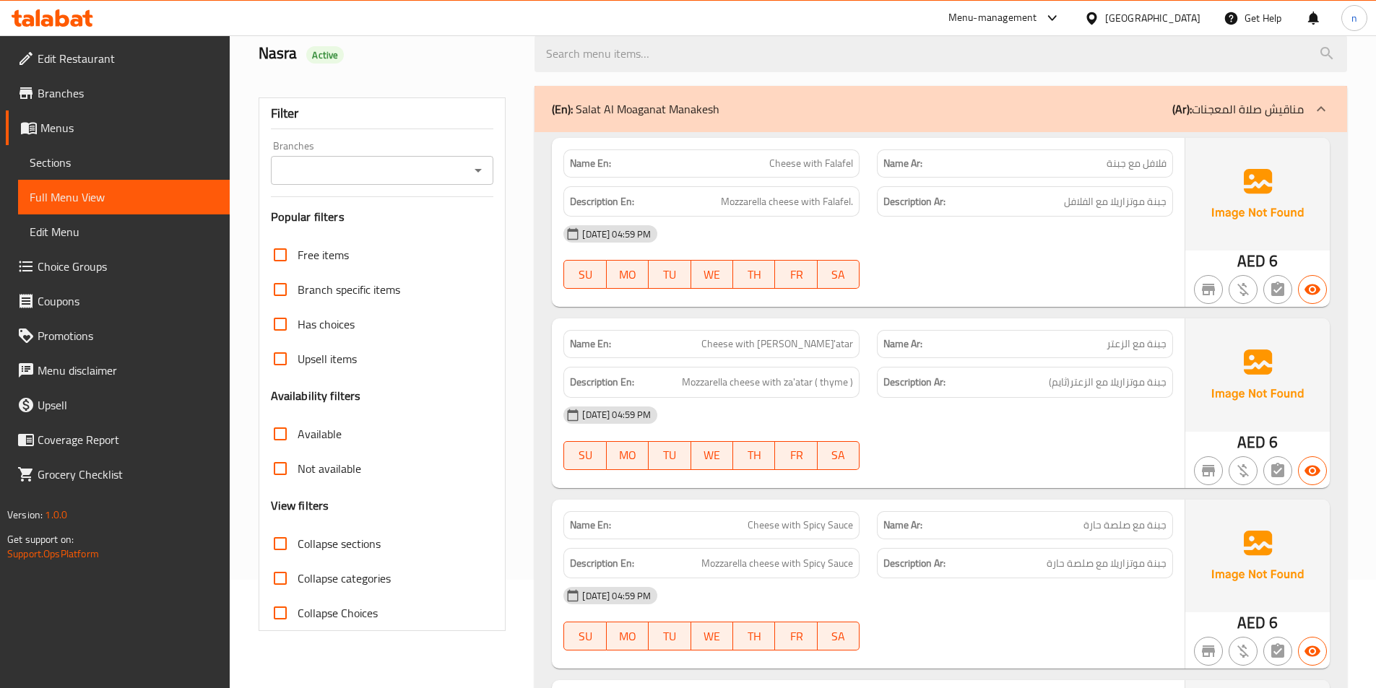
scroll to position [0, 0]
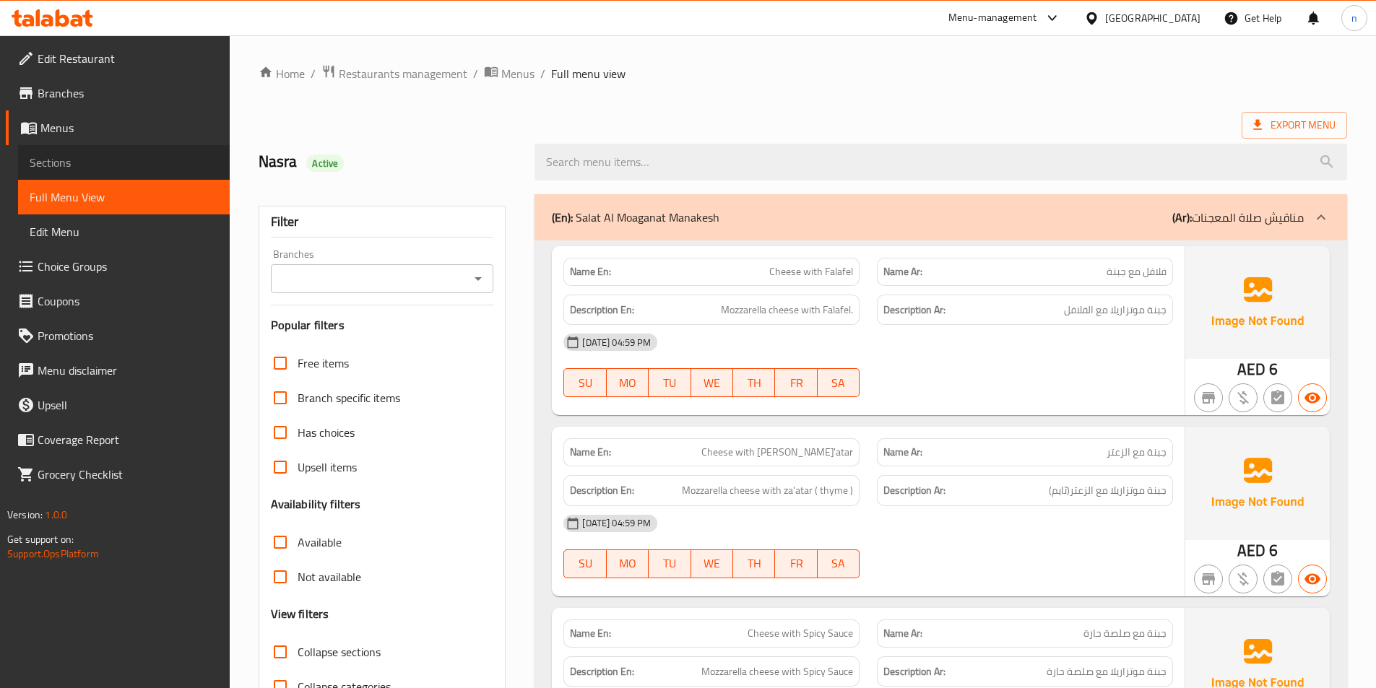
click at [90, 156] on span "Sections" at bounding box center [124, 162] width 188 height 17
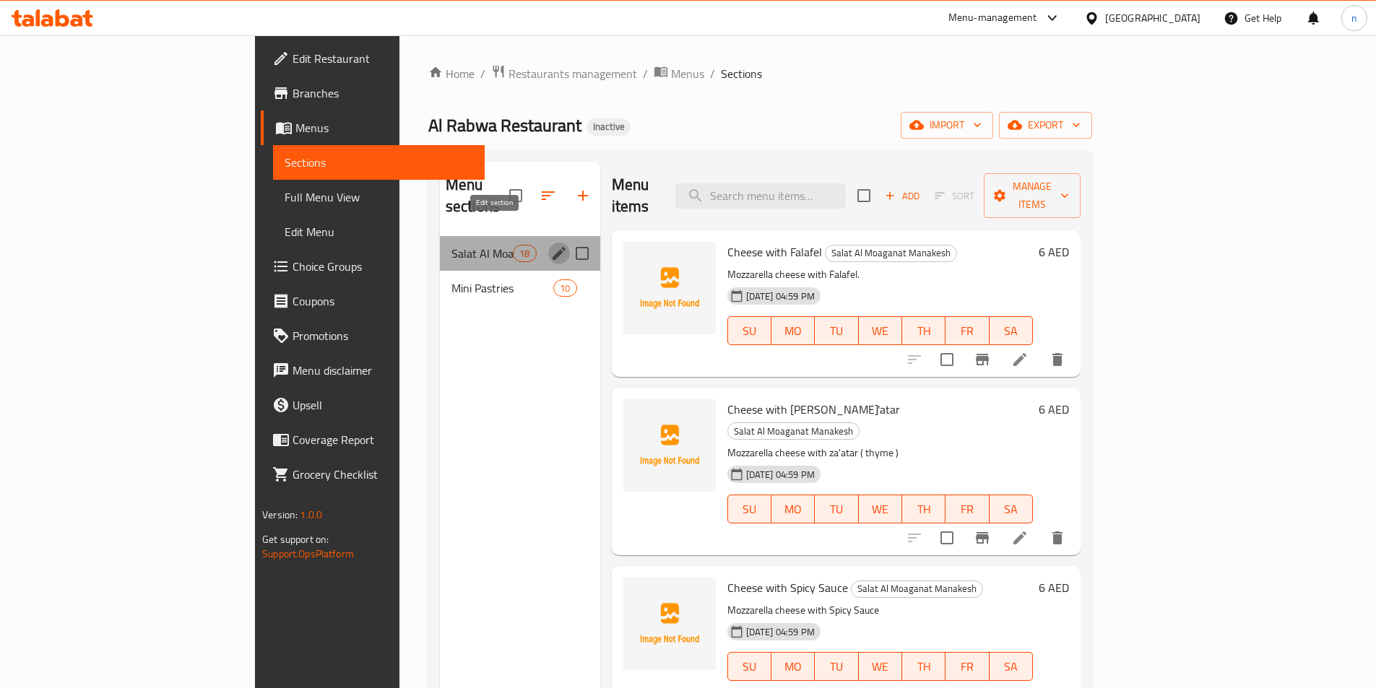
click at [550, 245] on icon "edit" at bounding box center [558, 253] width 17 height 17
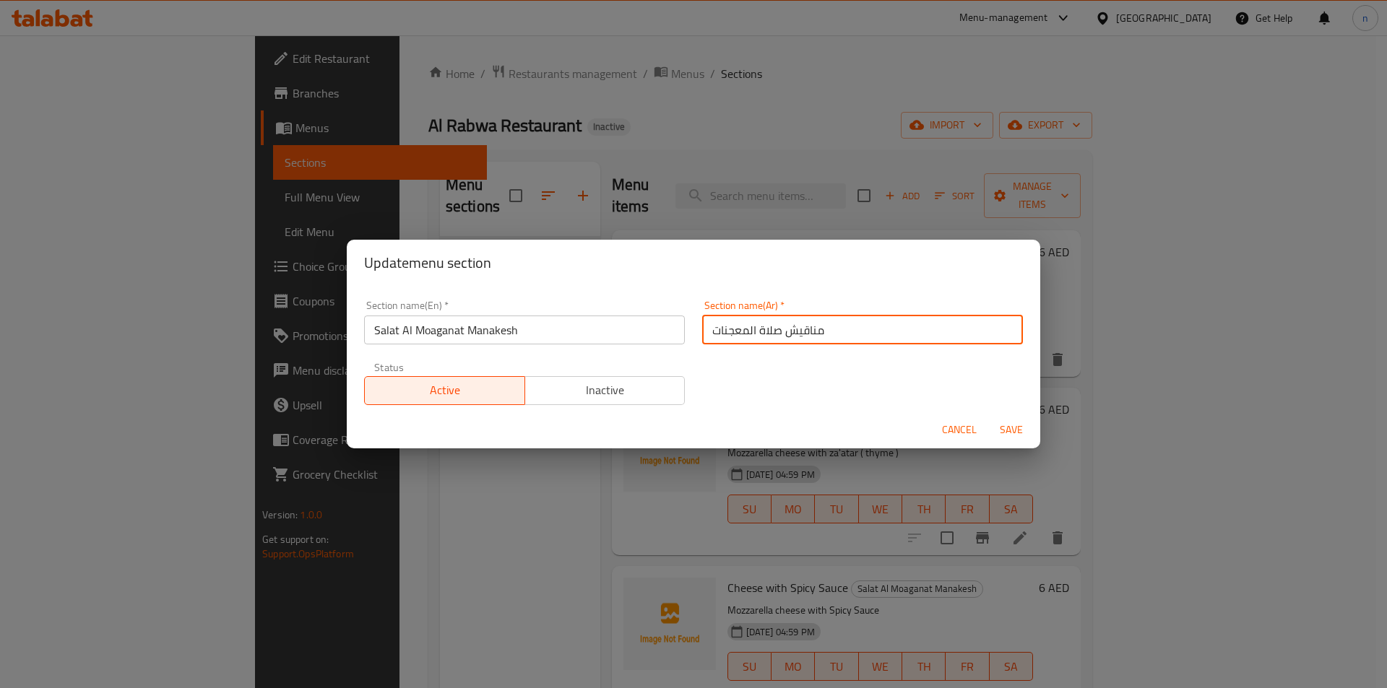
drag, startPoint x: 754, startPoint y: 328, endPoint x: 766, endPoint y: 346, distance: 21.4
click at [756, 331] on input "مناقيش صلاة المعجنات" at bounding box center [862, 330] width 321 height 29
type input "مناقيش صالة المعجنات"
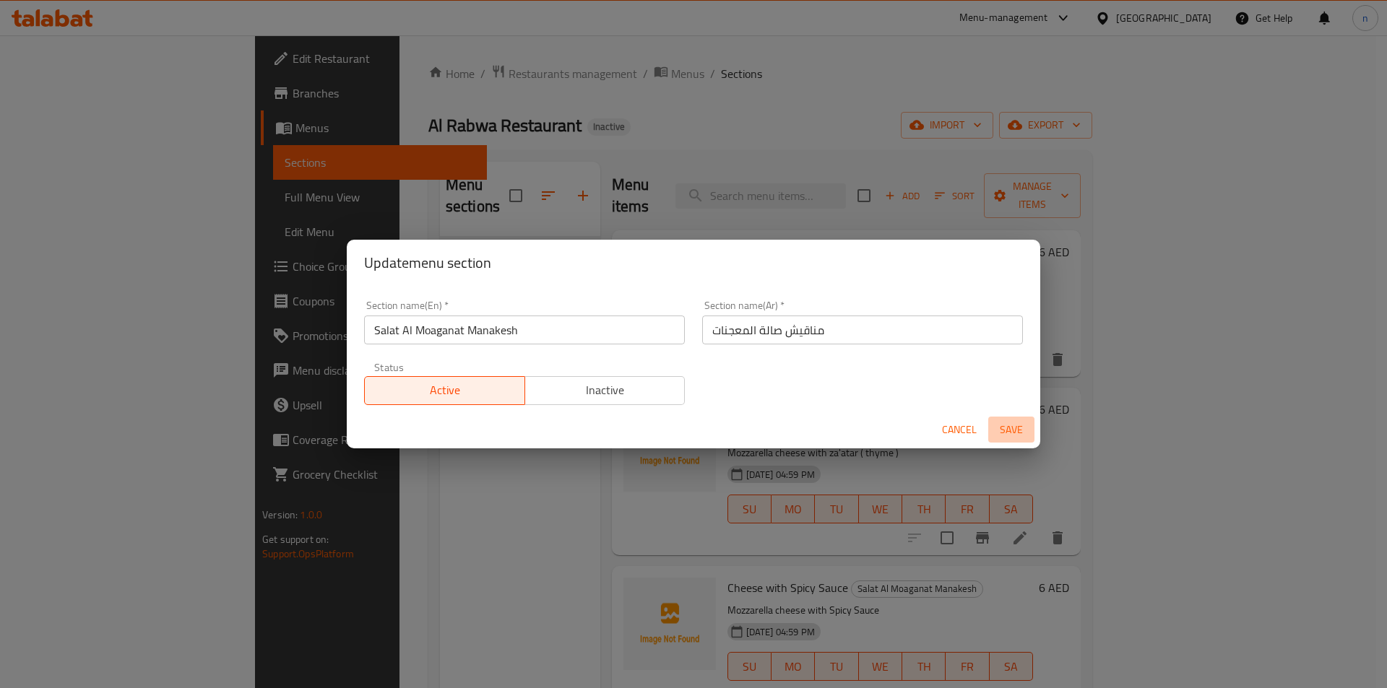
click at [1007, 429] on span "Save" at bounding box center [1011, 430] width 35 height 18
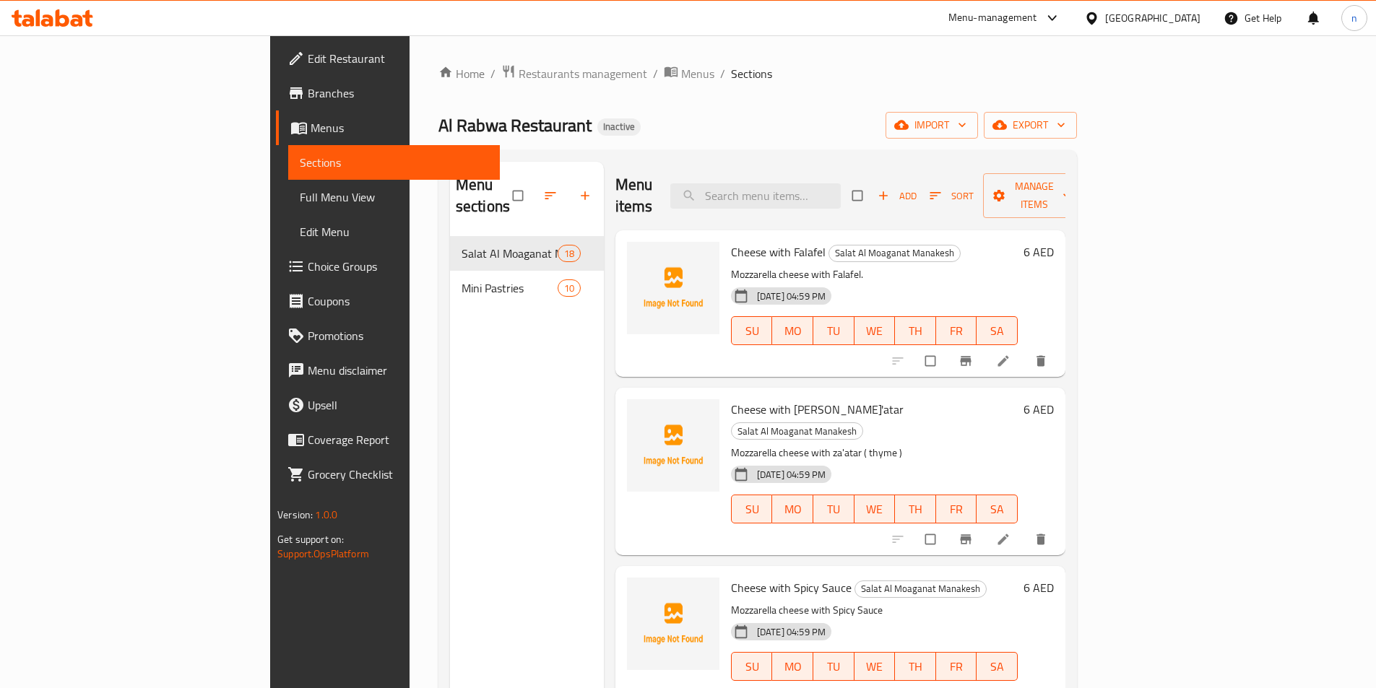
click at [300, 204] on span "Full Menu View" at bounding box center [394, 196] width 188 height 17
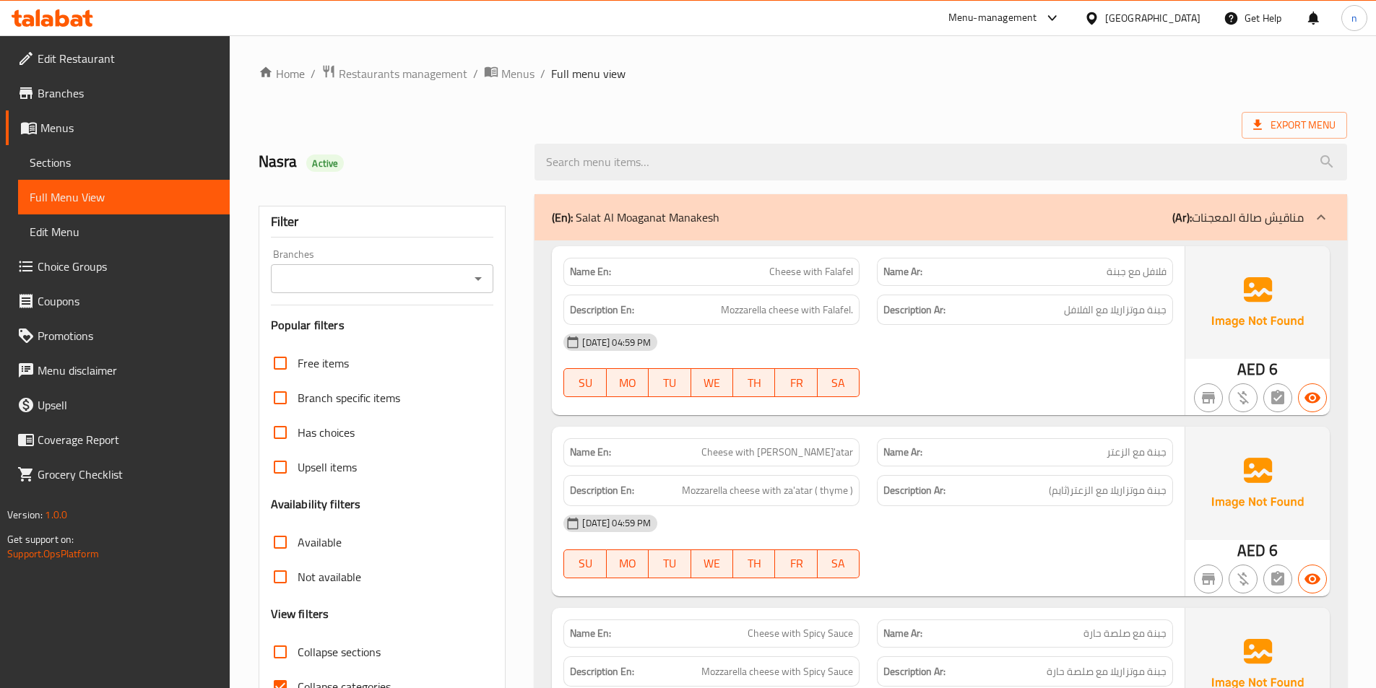
scroll to position [361, 0]
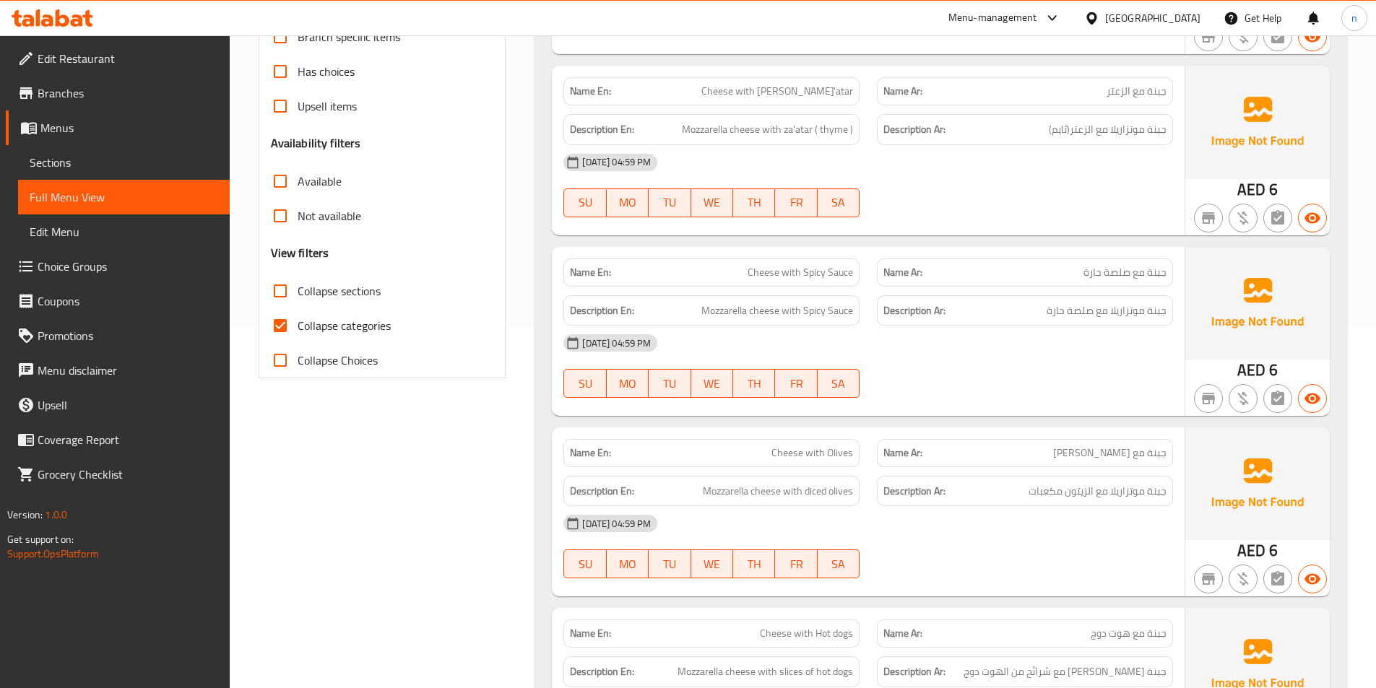
click at [351, 326] on span "Collapse categories" at bounding box center [344, 325] width 93 height 17
click at [298, 326] on input "Collapse categories" at bounding box center [280, 325] width 35 height 35
checkbox input "false"
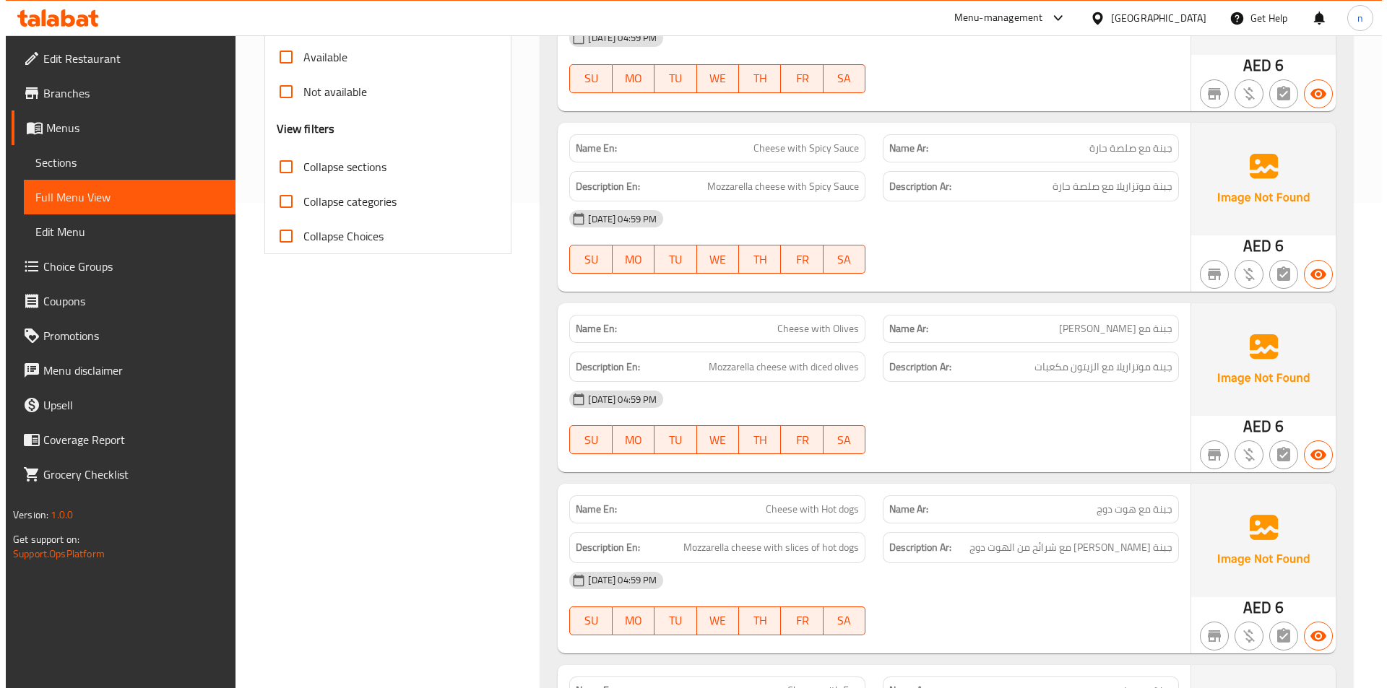
scroll to position [0, 0]
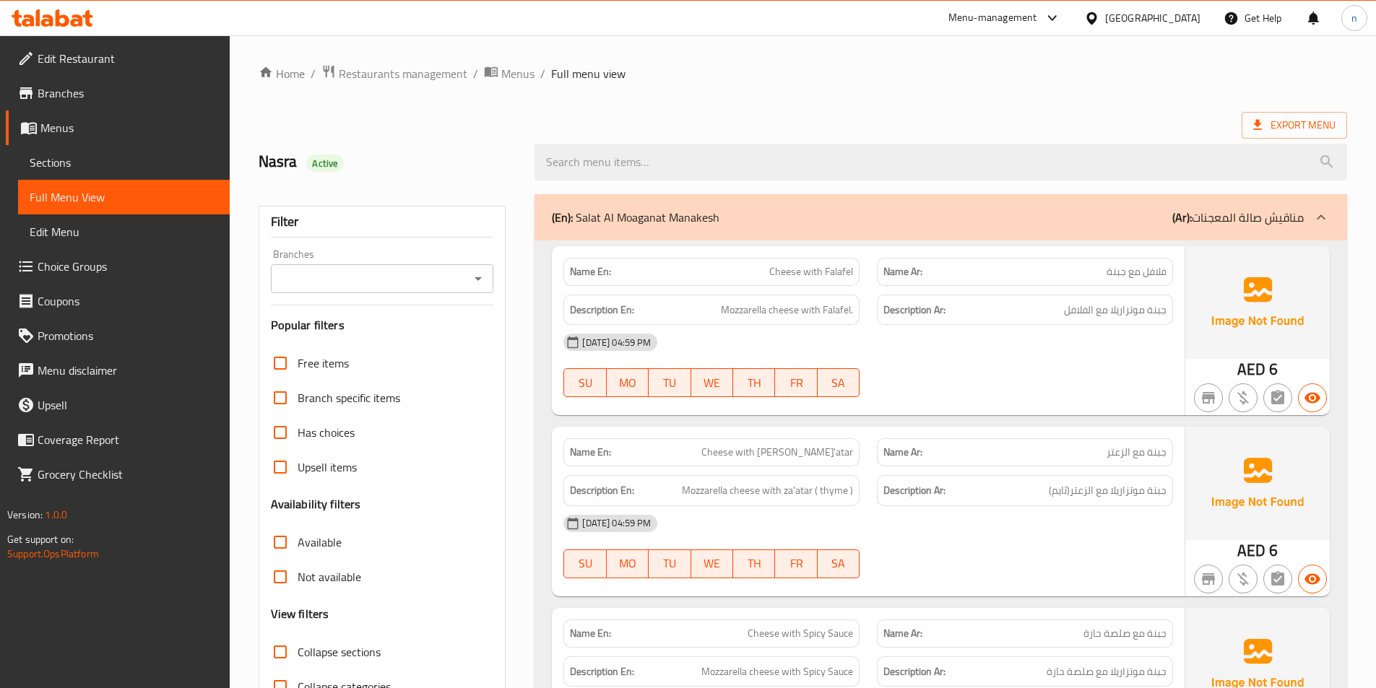
click at [1340, 68] on ol "Home / Restaurants management / Menus / Full menu view" at bounding box center [803, 73] width 1088 height 19
click at [1295, 112] on span "Export Menu" at bounding box center [1293, 125] width 105 height 27
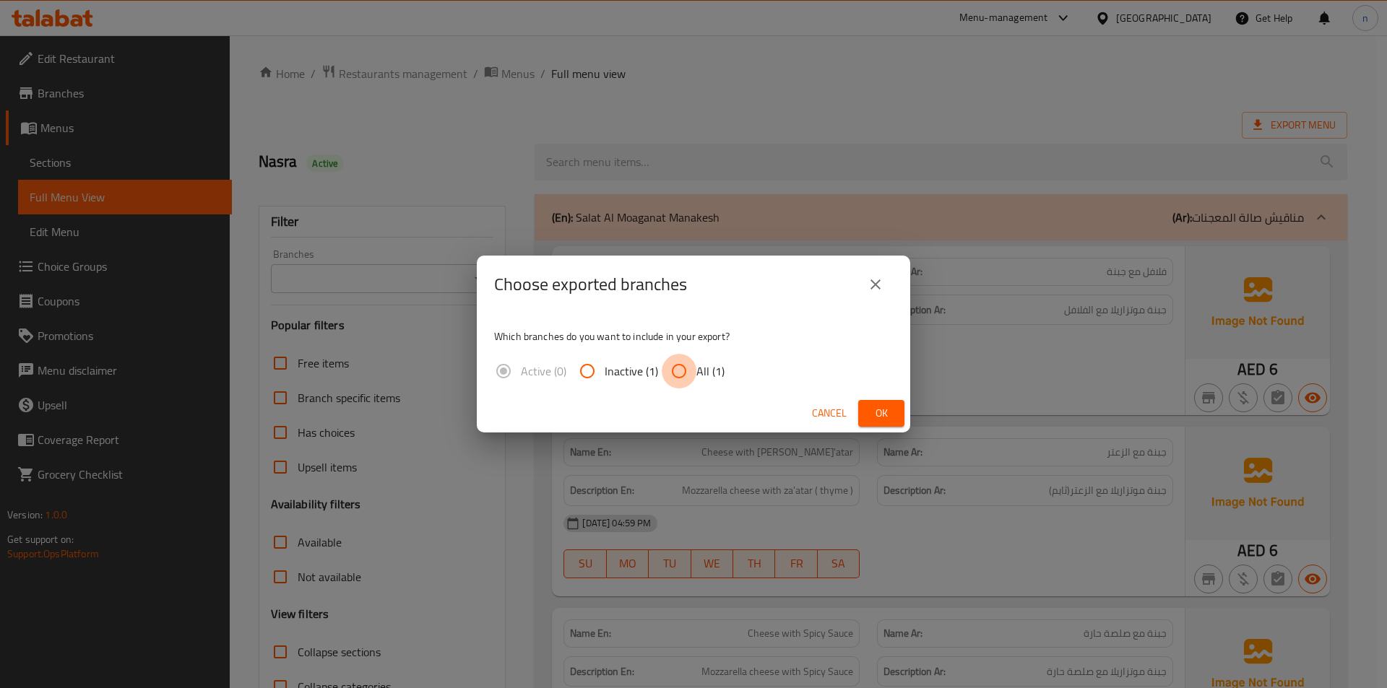
click at [664, 365] on input "All (1)" at bounding box center [679, 371] width 35 height 35
radio input "true"
click at [867, 412] on button "Ok" at bounding box center [881, 413] width 46 height 27
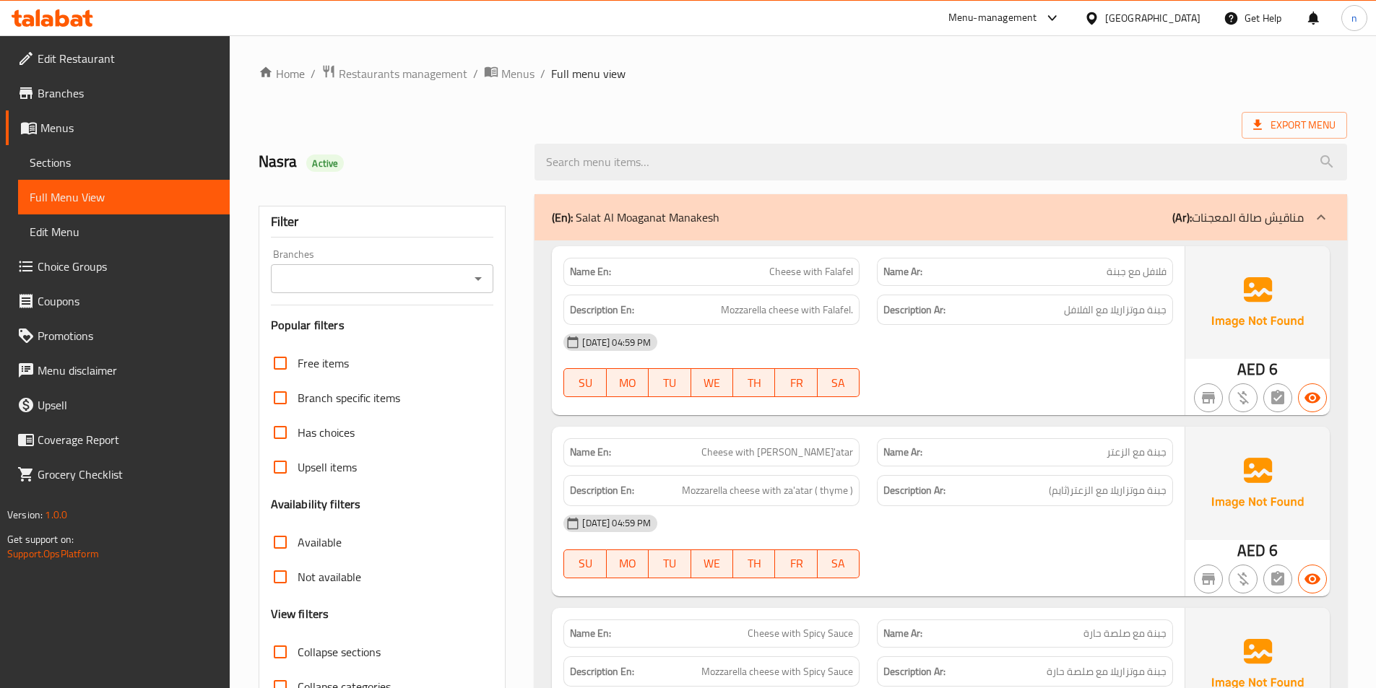
click at [630, 218] on p "(En): Salat Al Moaganat Manakesh" at bounding box center [636, 217] width 168 height 17
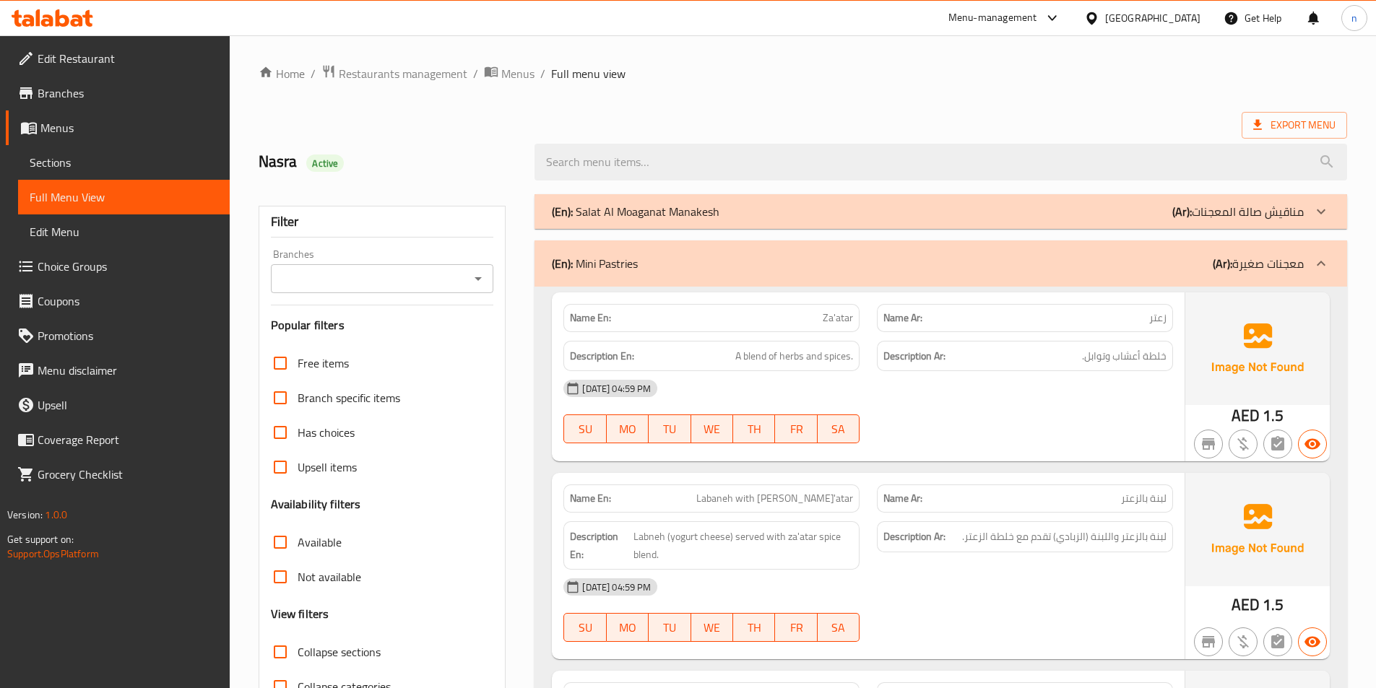
click at [630, 218] on p "(En): Salat Al Moaganat Manakesh" at bounding box center [636, 211] width 168 height 17
click at [105, 157] on span "Sections" at bounding box center [124, 162] width 188 height 17
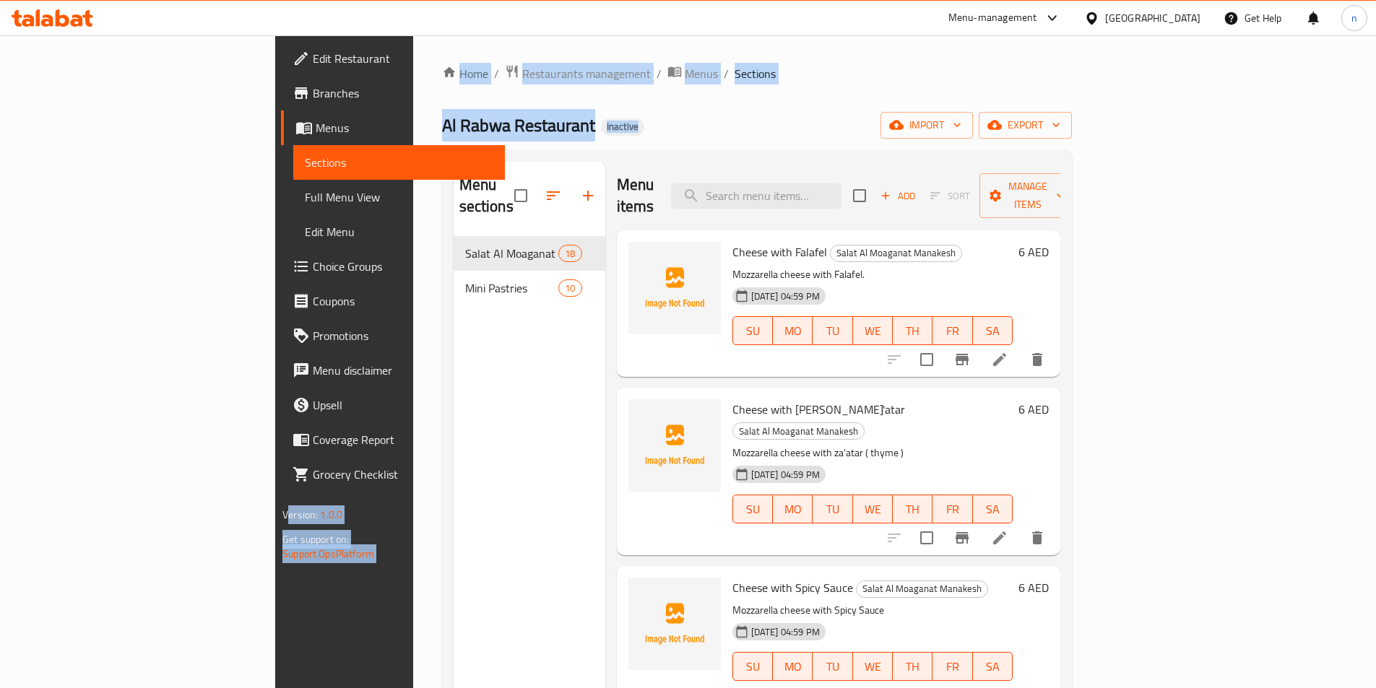
drag, startPoint x: 268, startPoint y: 229, endPoint x: 126, endPoint y: 384, distance: 210.1
click at [275, 366] on div "Edit Restaurant Branches Menus Sections Full Menu View Edit Menu Choice Groups …" at bounding box center [687, 462] width 825 height 855
